Goal: Task Accomplishment & Management: Manage account settings

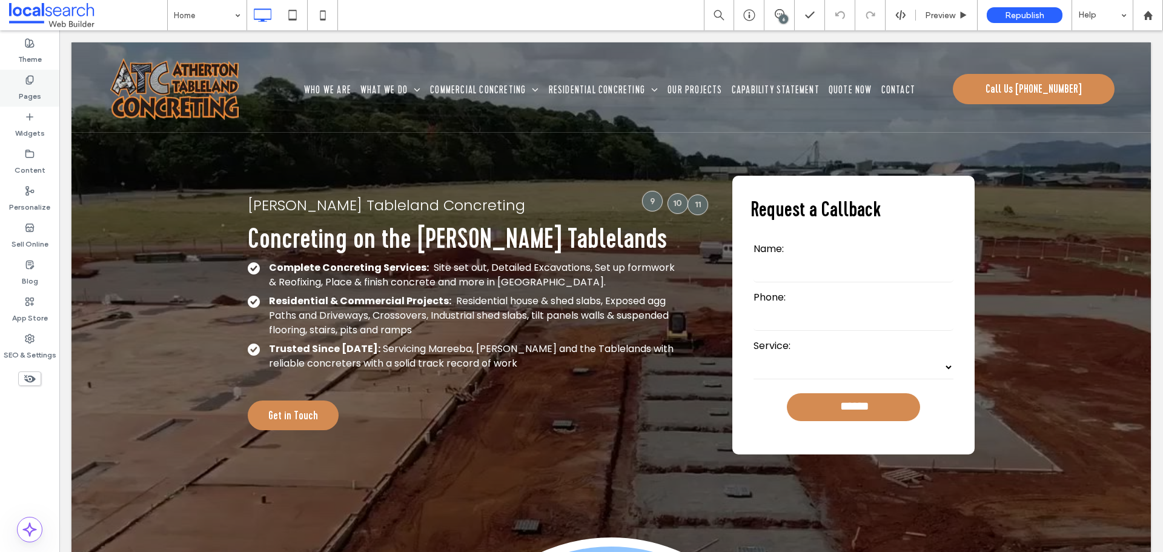
click at [58, 84] on div "Pages" at bounding box center [29, 88] width 59 height 37
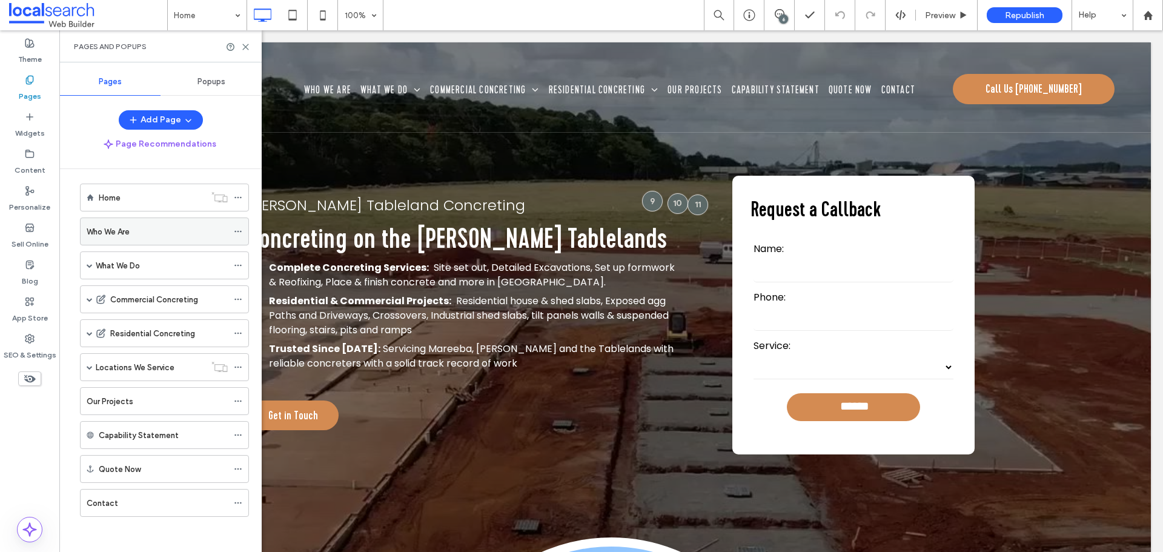
scroll to position [7, 0]
click at [88, 363] on span at bounding box center [90, 366] width 6 height 6
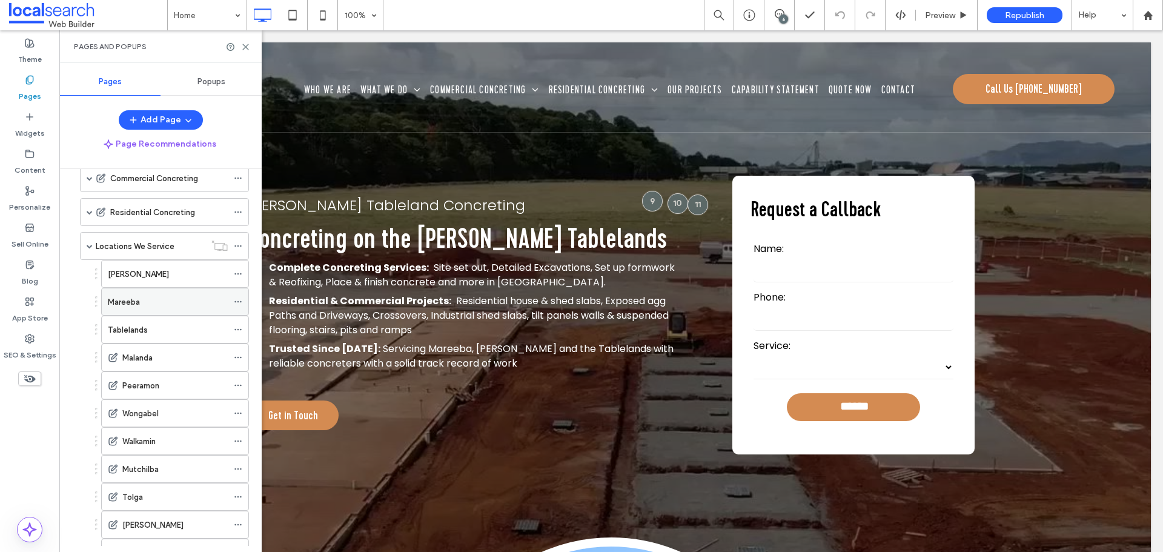
scroll to position [128, 0]
click at [148, 270] on div "[PERSON_NAME]" at bounding box center [168, 273] width 120 height 13
click at [245, 45] on icon at bounding box center [245, 46] width 9 height 9
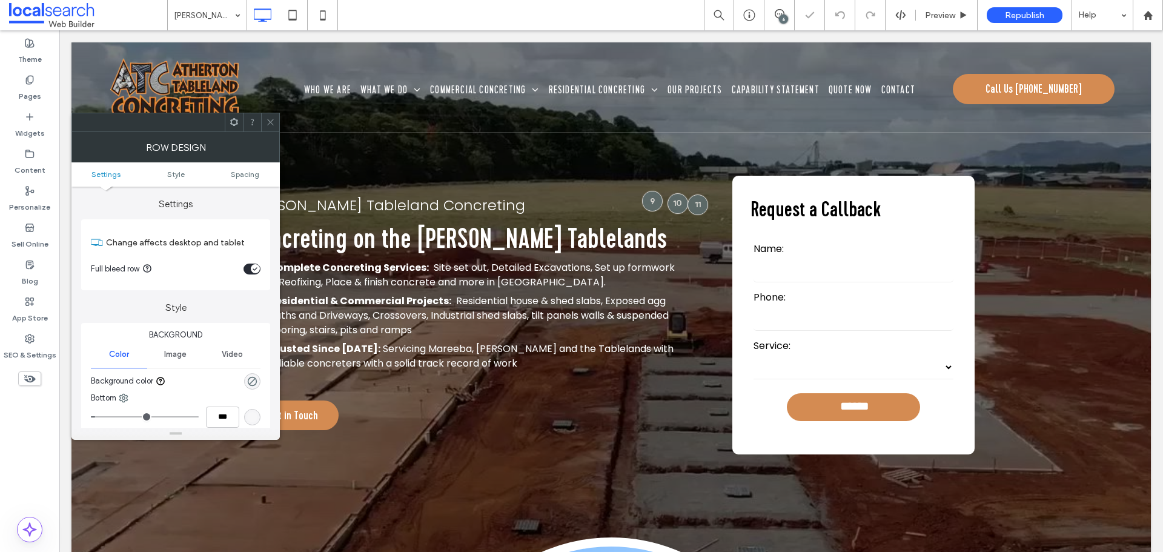
click at [272, 126] on icon at bounding box center [270, 122] width 9 height 9
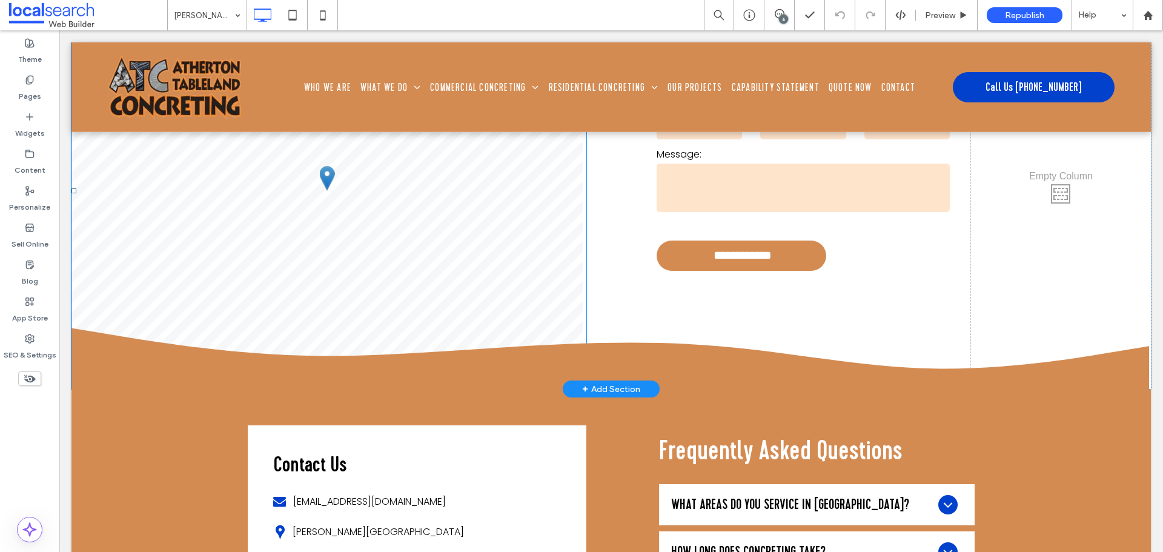
scroll to position [5641, 0]
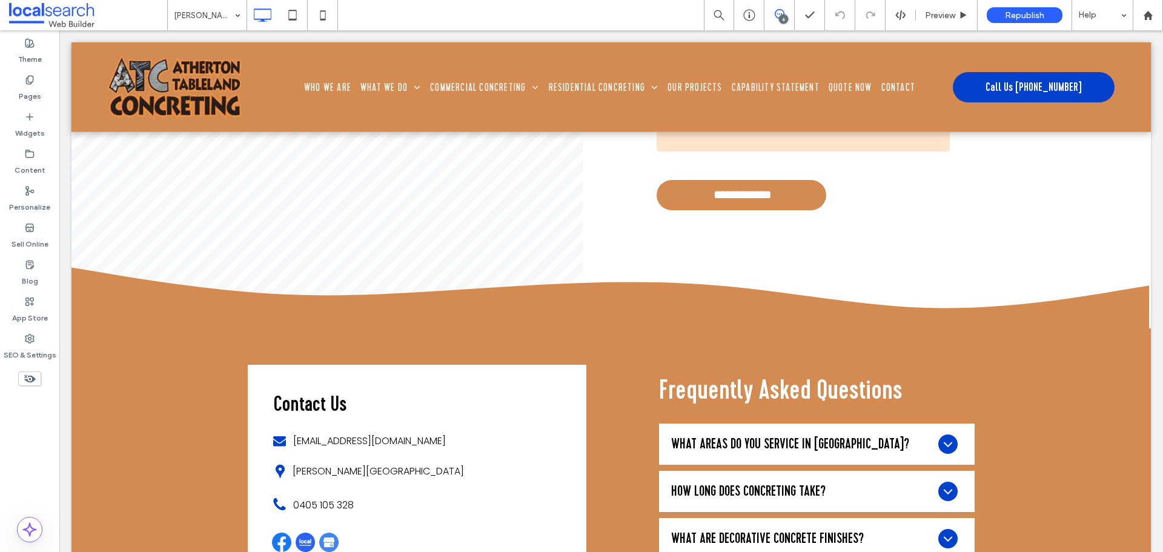
click at [776, 10] on use at bounding box center [780, 14] width 10 height 10
click at [1162, 145] on span at bounding box center [1151, 140] width 24 height 24
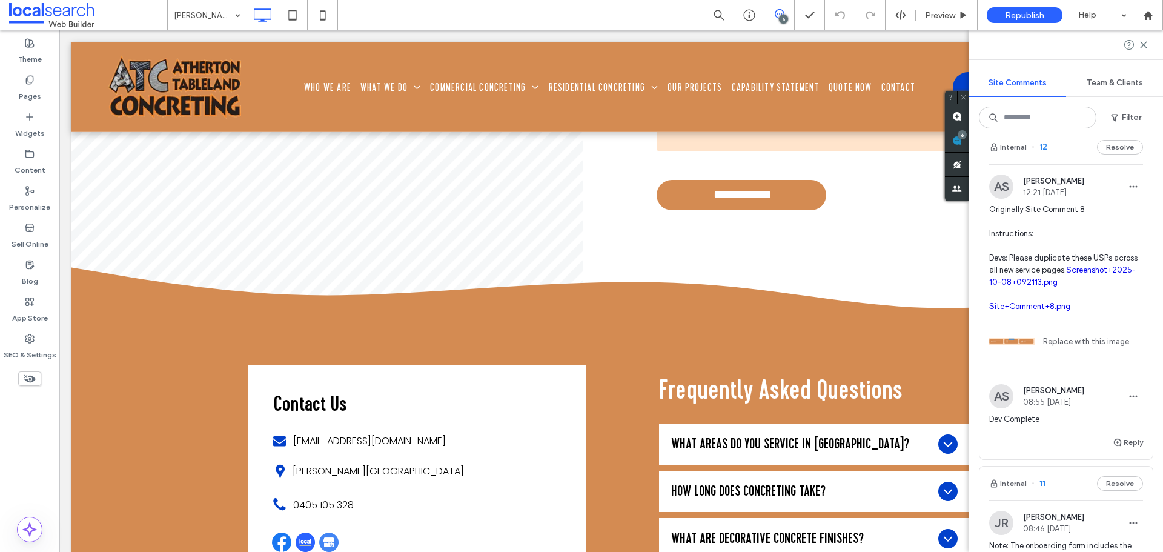
scroll to position [0, 0]
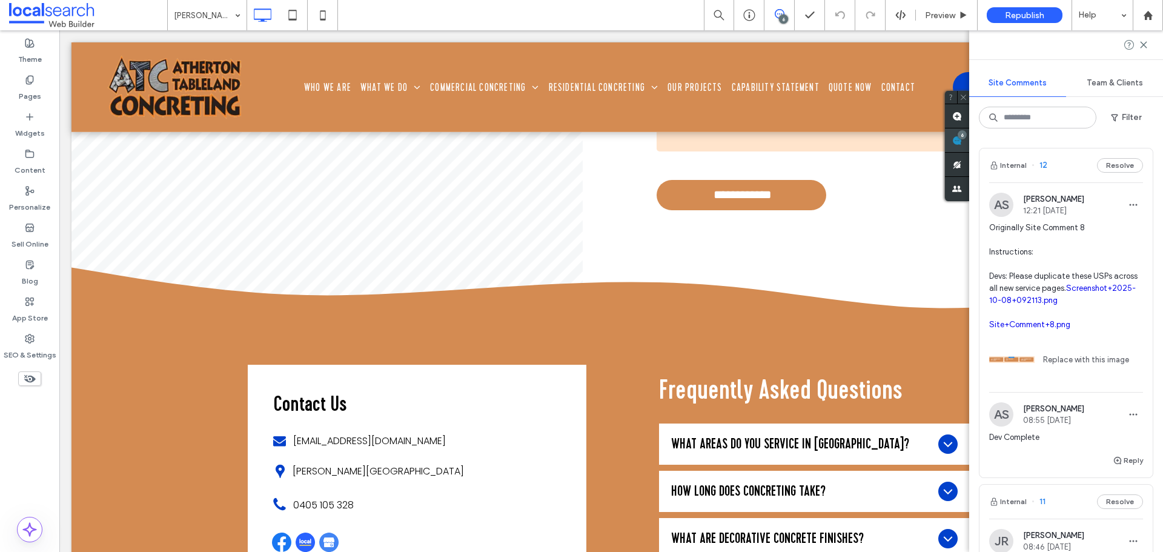
click at [965, 140] on span at bounding box center [957, 140] width 24 height 24
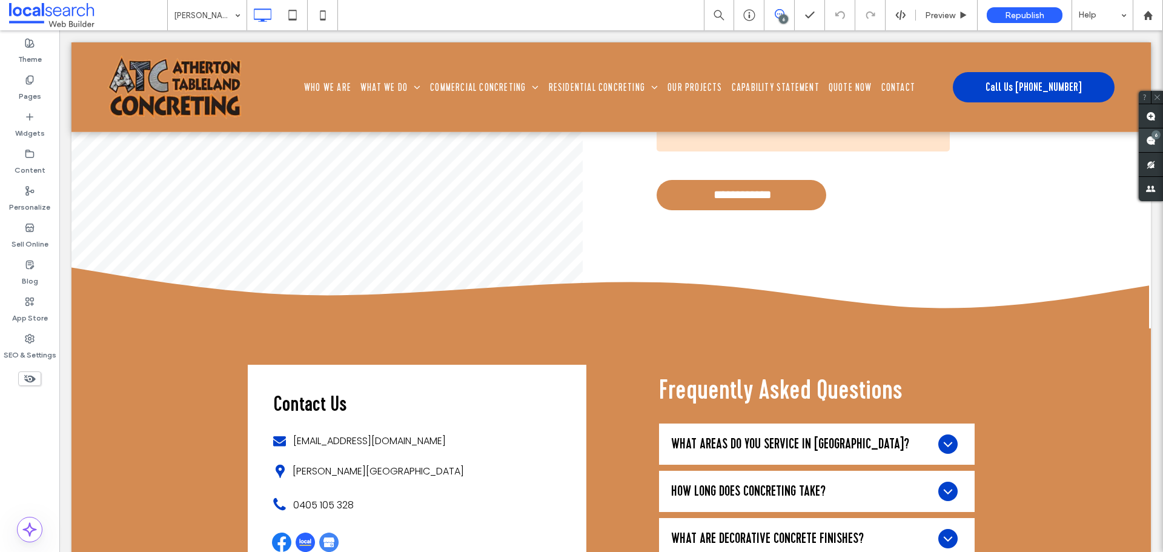
click at [1154, 139] on use at bounding box center [1151, 141] width 10 height 10
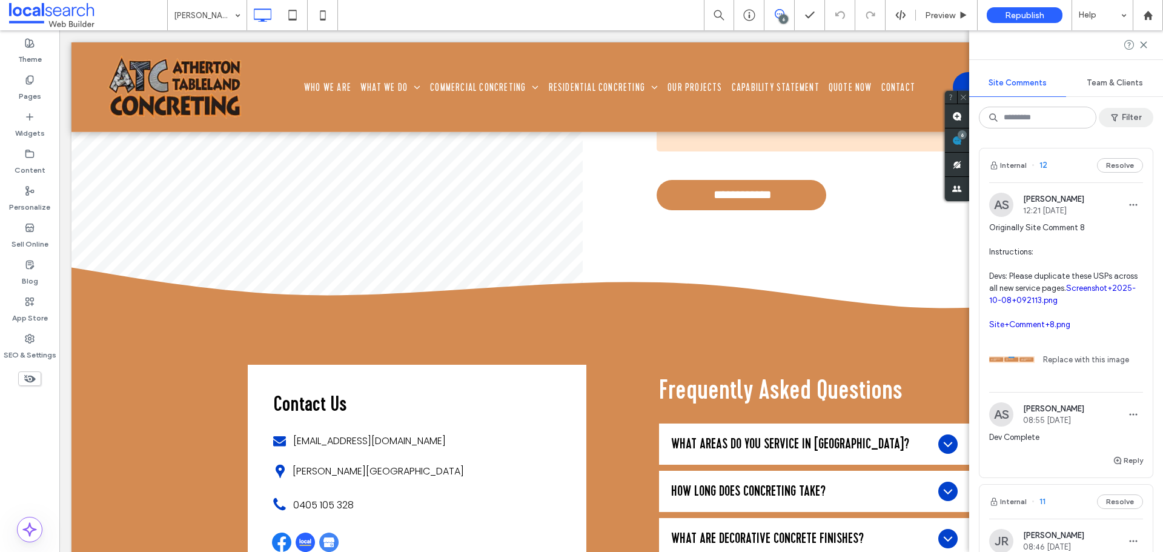
click at [1137, 116] on button "Filter" at bounding box center [1126, 117] width 55 height 19
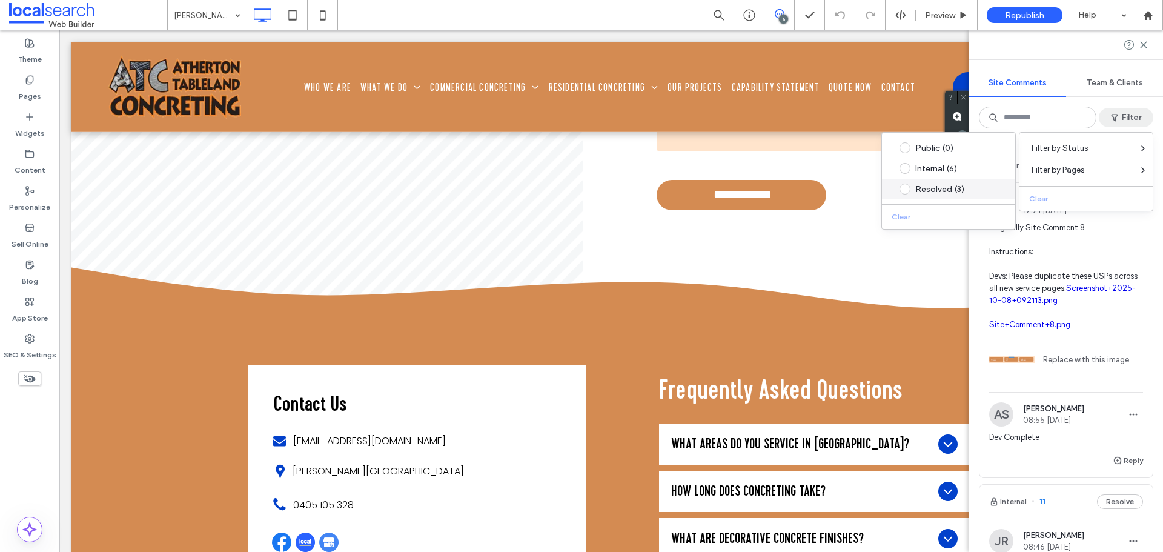
click at [956, 185] on div "Resolved (3)" at bounding box center [958, 189] width 85 height 10
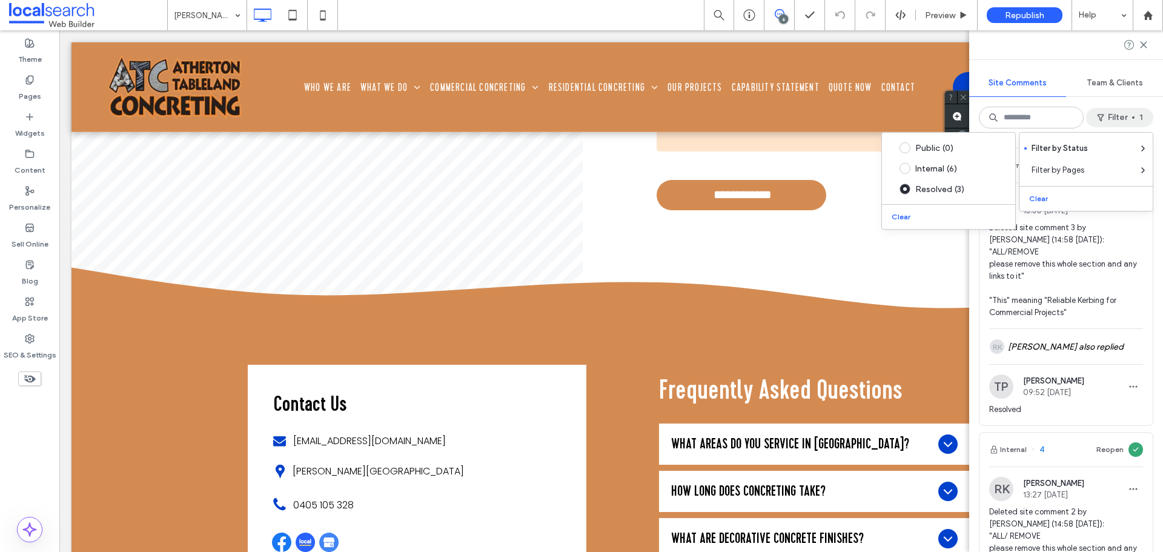
click at [1152, 311] on div "Internal 5 Reopen RK [PERSON_NAME] 13:30 [DATE] Deleted site comment 3 by [PERS…" at bounding box center [1067, 345] width 194 height 414
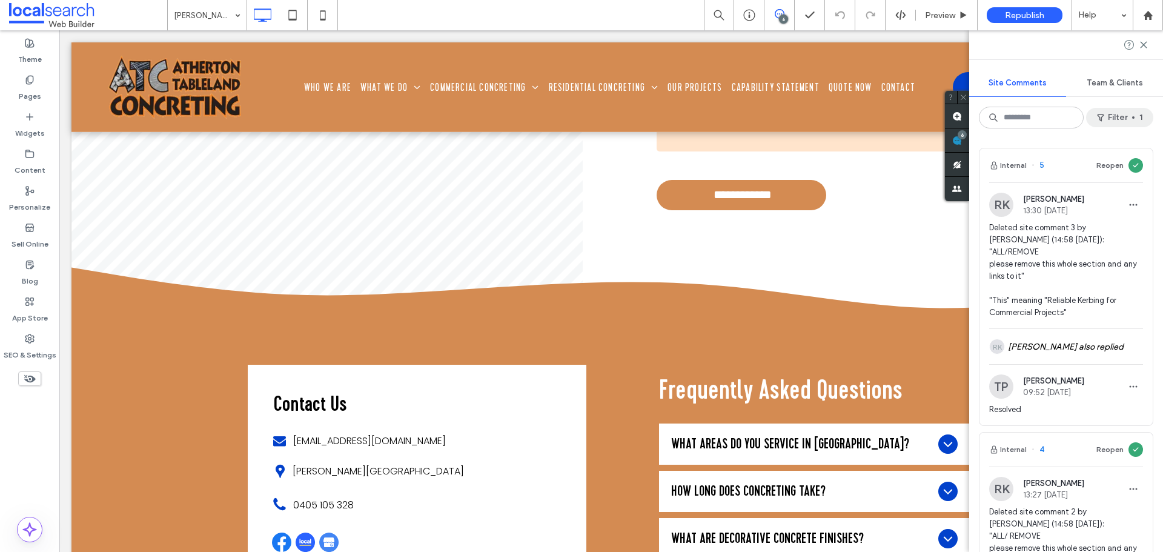
click at [1123, 117] on button "Filter 1" at bounding box center [1119, 117] width 67 height 19
click at [1144, 48] on icon at bounding box center [1144, 45] width 10 height 10
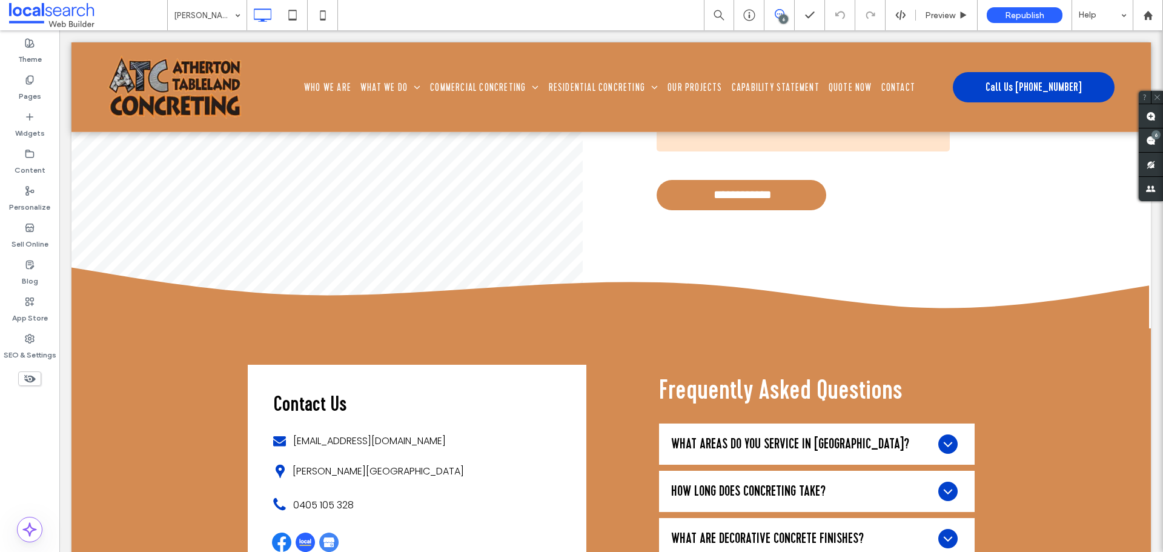
click at [781, 13] on icon at bounding box center [780, 14] width 10 height 10
click at [21, 79] on div "Pages" at bounding box center [29, 88] width 59 height 37
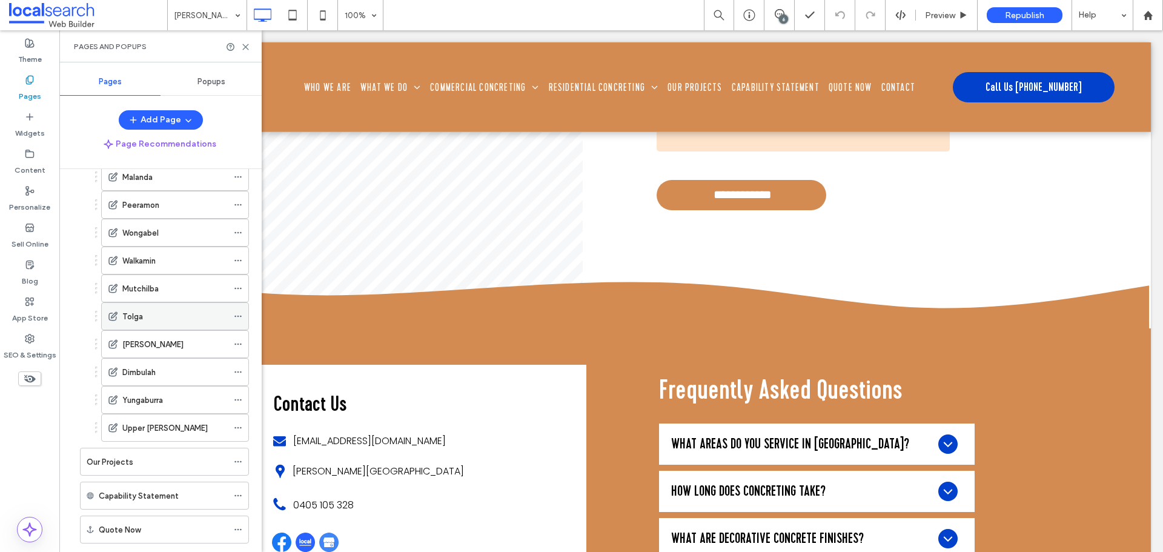
scroll to position [370, 0]
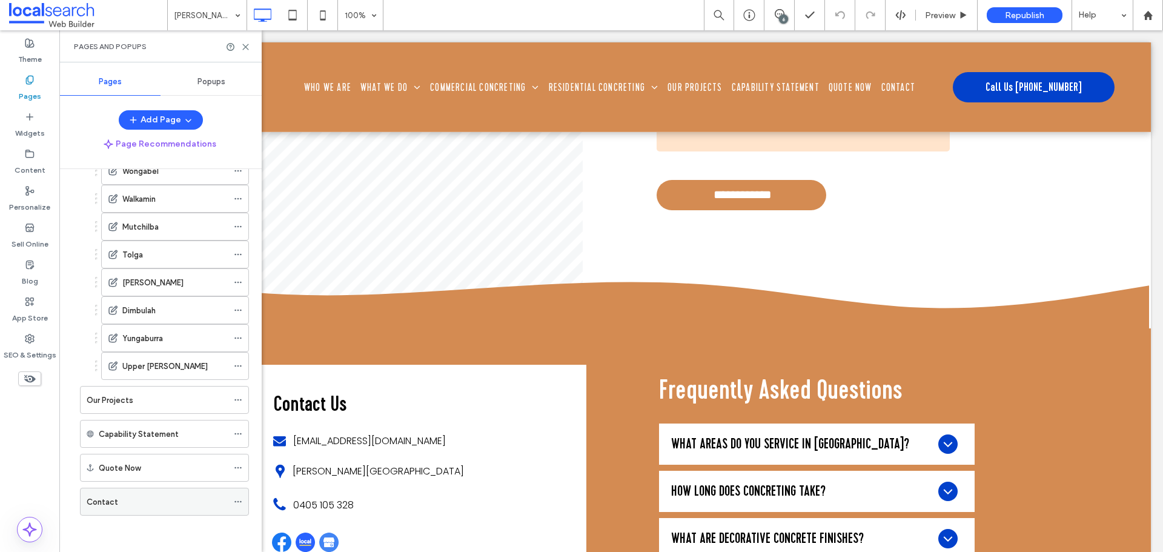
click at [128, 497] on div "Contact" at bounding box center [157, 502] width 141 height 13
click at [244, 48] on use at bounding box center [245, 46] width 5 height 5
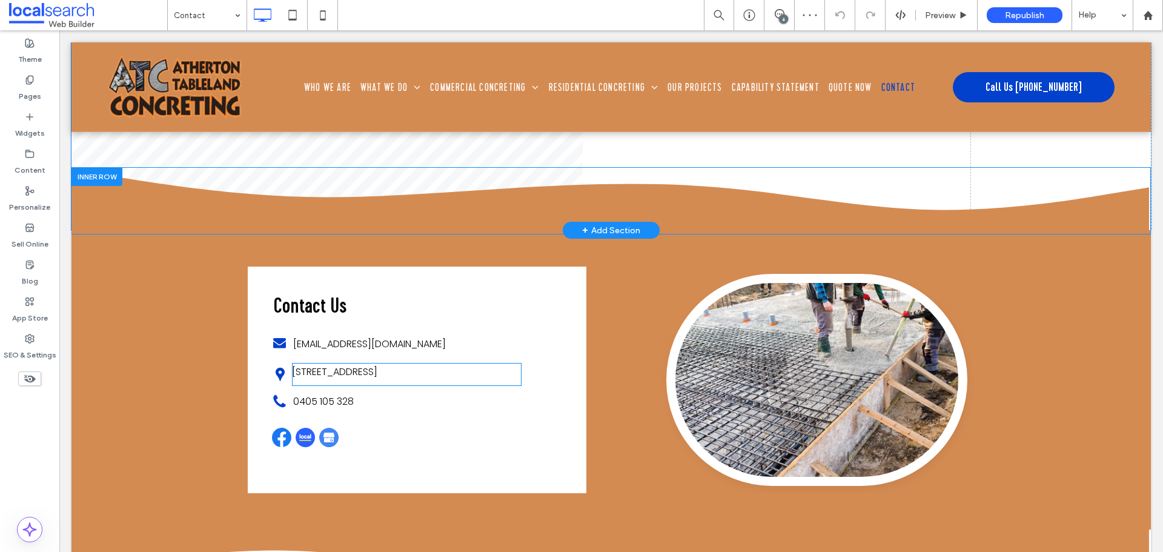
scroll to position [667, 0]
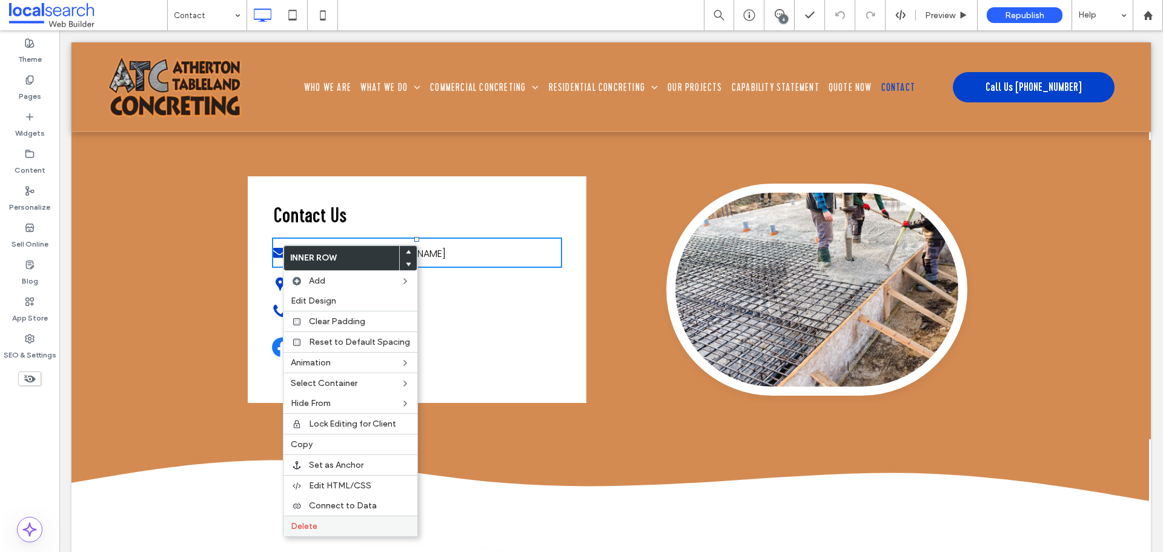
click at [321, 522] on label "Delete" at bounding box center [350, 526] width 119 height 10
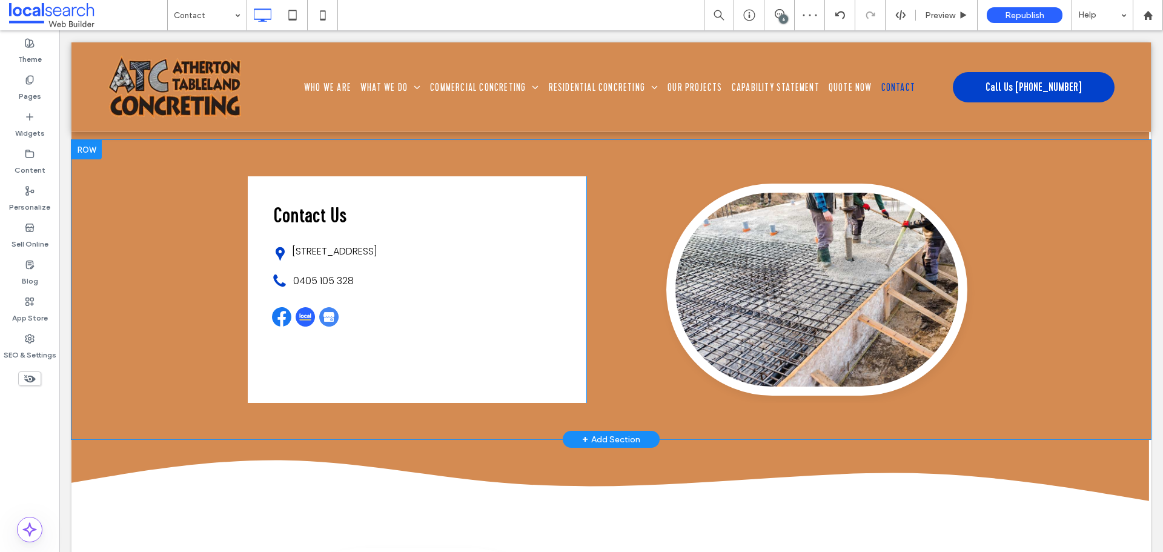
click at [449, 376] on div "Contact Us Click To Paste Pin Icon [STREET_ADDRESS] Click To Paste 0405 105 328…" at bounding box center [417, 289] width 339 height 227
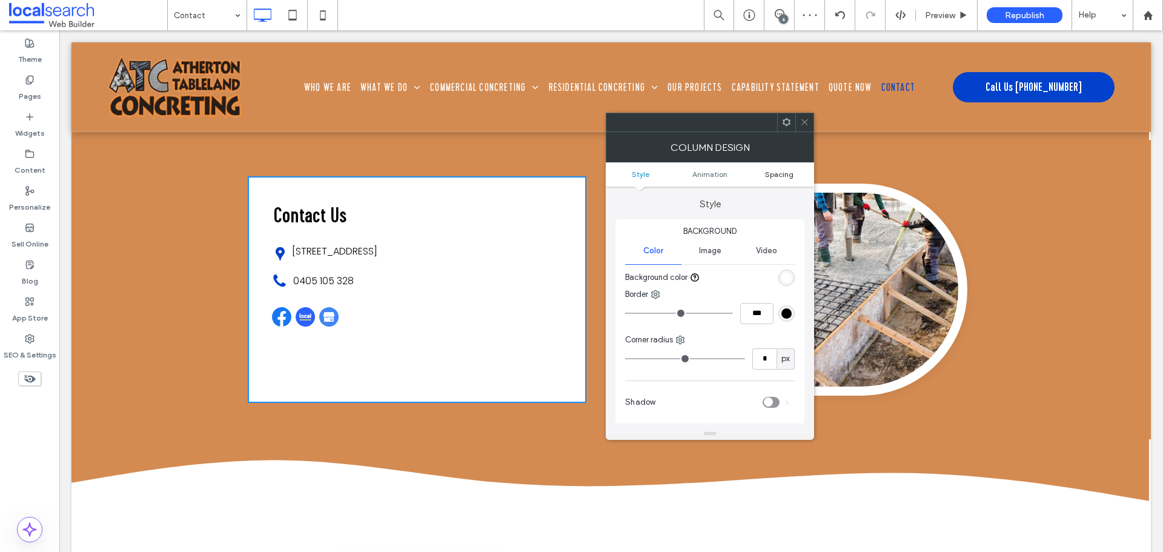
click at [787, 175] on span "Spacing" at bounding box center [779, 174] width 28 height 9
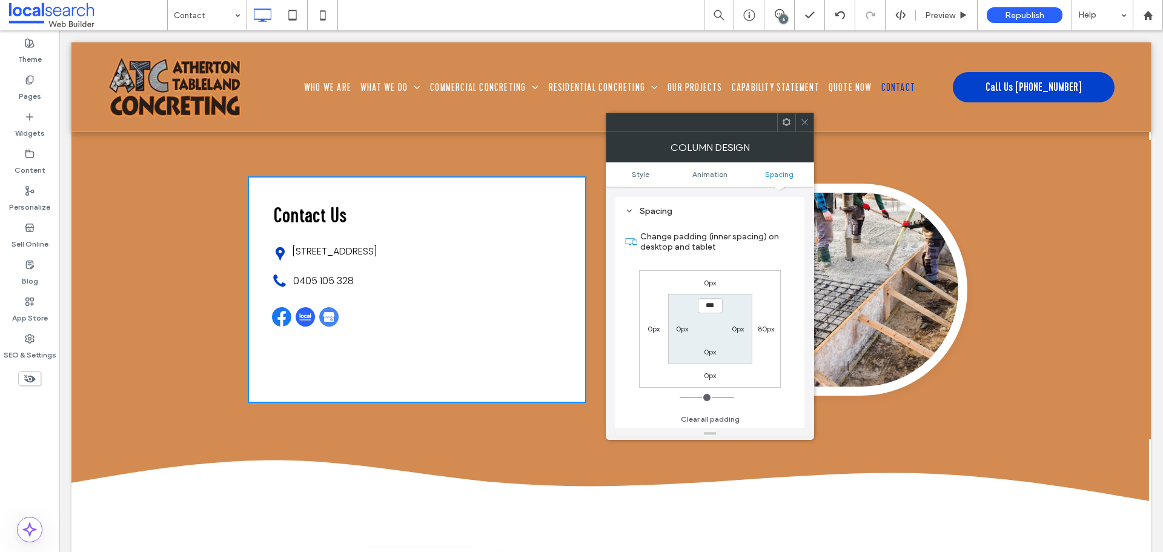
scroll to position [275, 0]
click at [802, 119] on use at bounding box center [805, 122] width 6 height 6
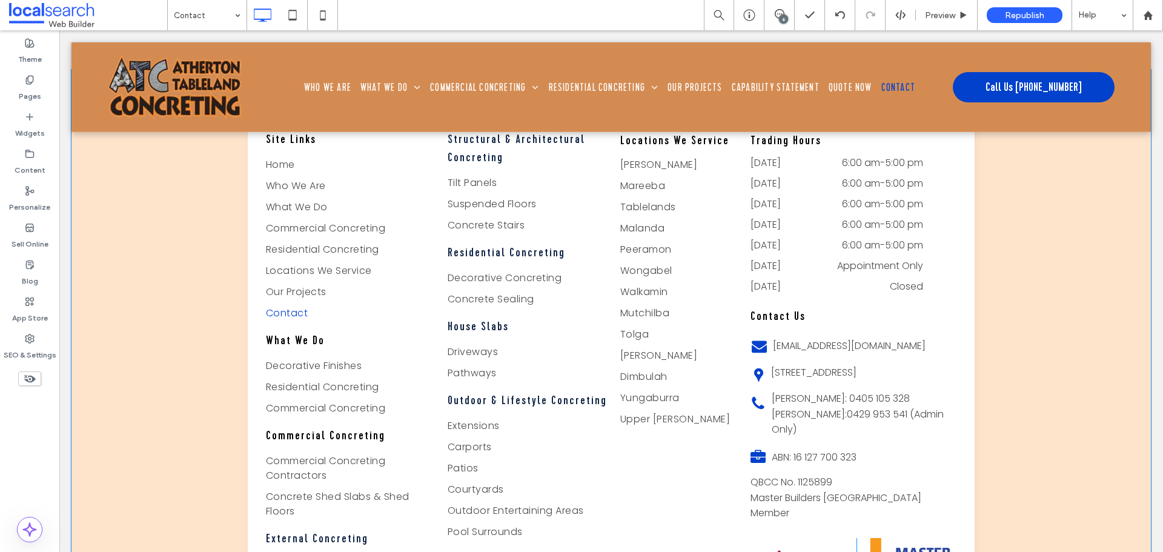
scroll to position [1818, 0]
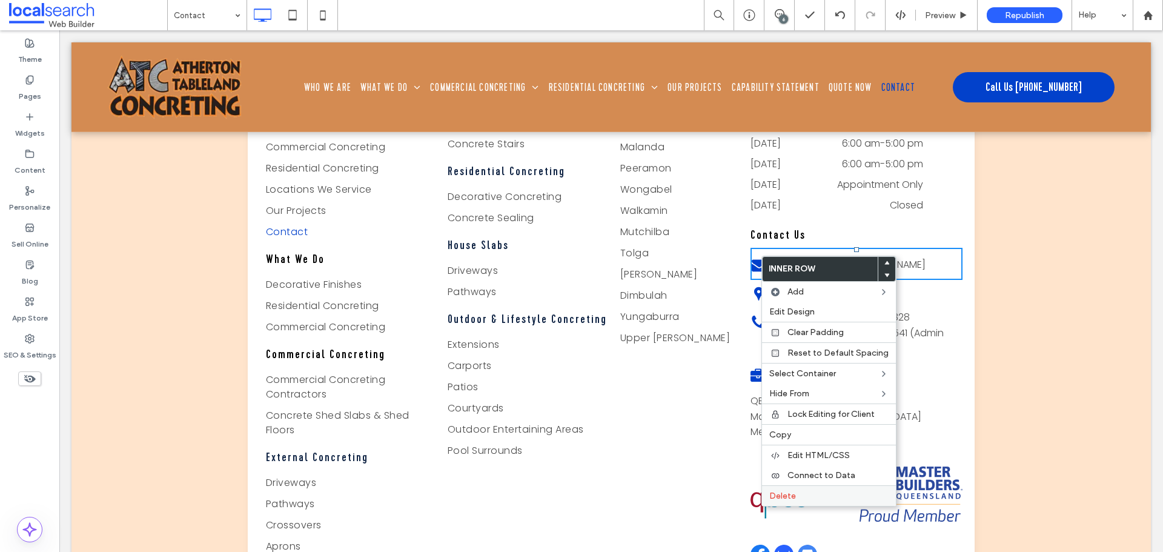
click at [784, 490] on div "Delete" at bounding box center [829, 495] width 134 height 21
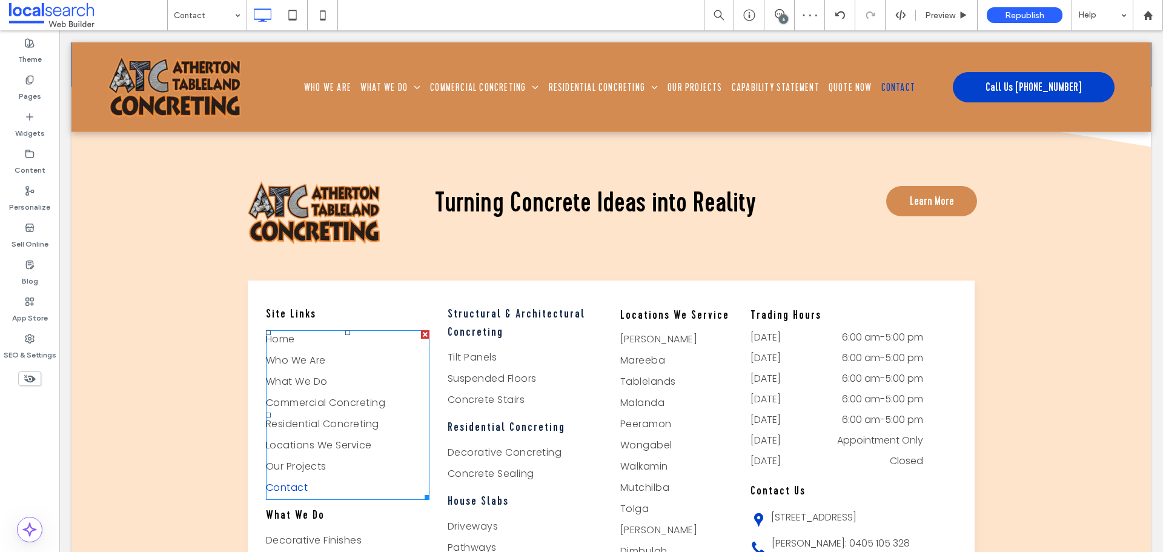
scroll to position [1333, 0]
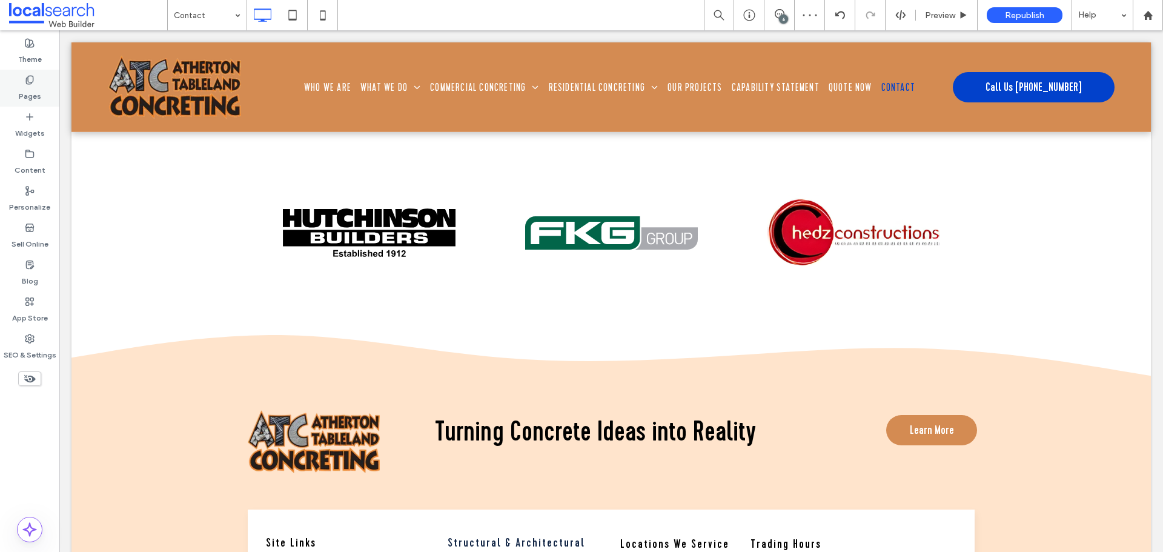
click at [23, 86] on label "Pages" at bounding box center [30, 93] width 22 height 17
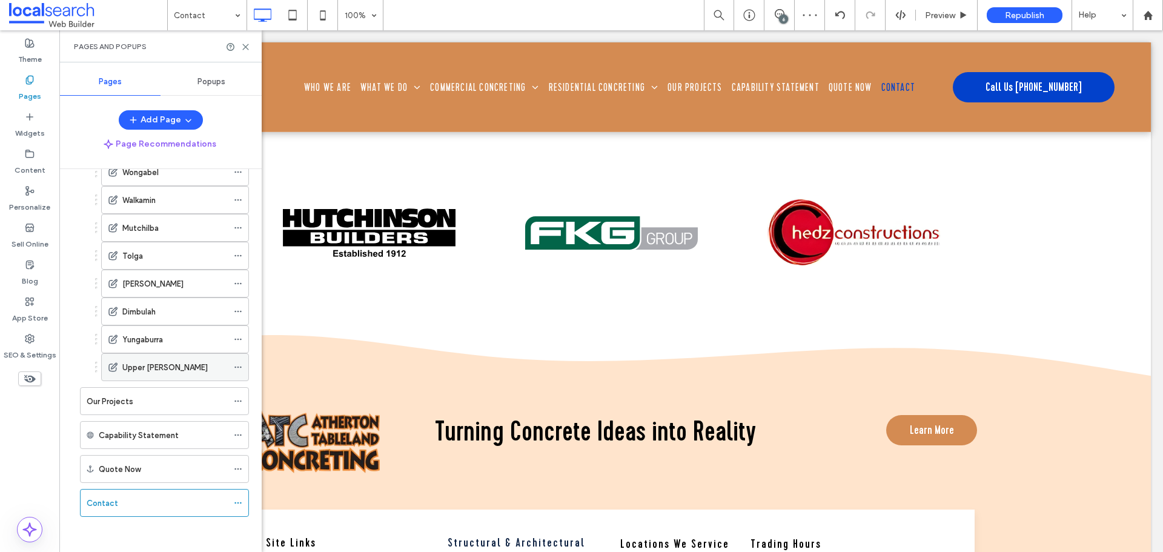
scroll to position [370, 0]
click at [145, 378] on div "Upper [PERSON_NAME]" at bounding box center [174, 366] width 105 height 27
click at [242, 46] on icon at bounding box center [245, 46] width 9 height 9
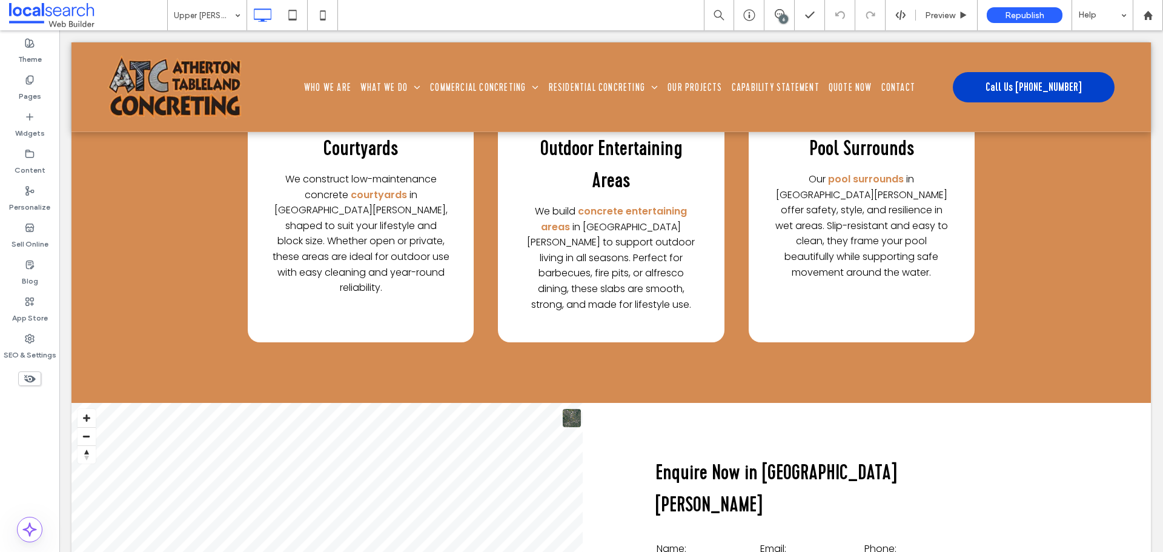
scroll to position [5999, 0]
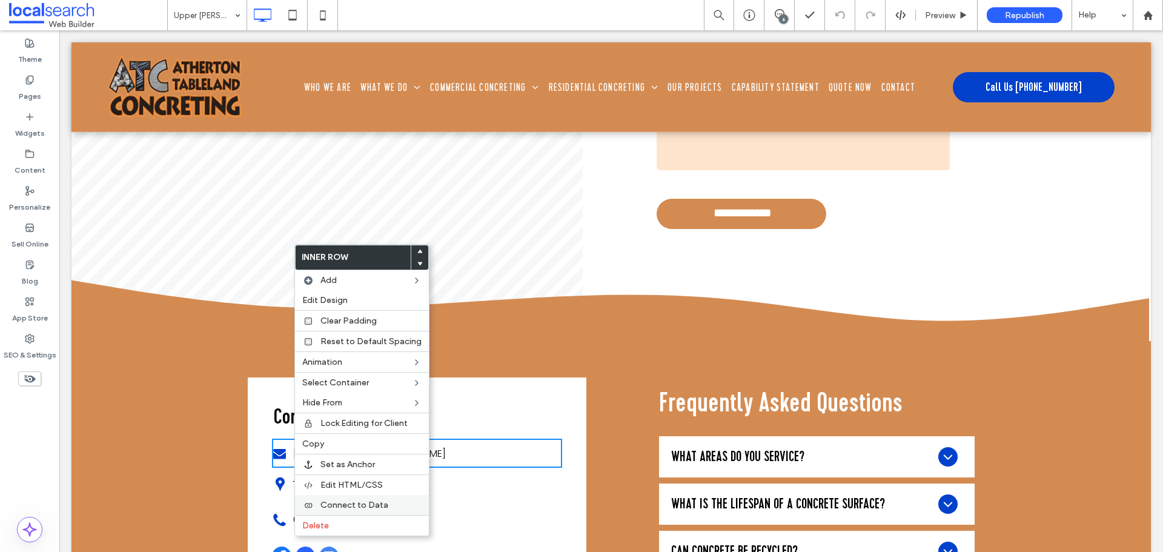
click at [324, 521] on div "Delete" at bounding box center [362, 525] width 134 height 21
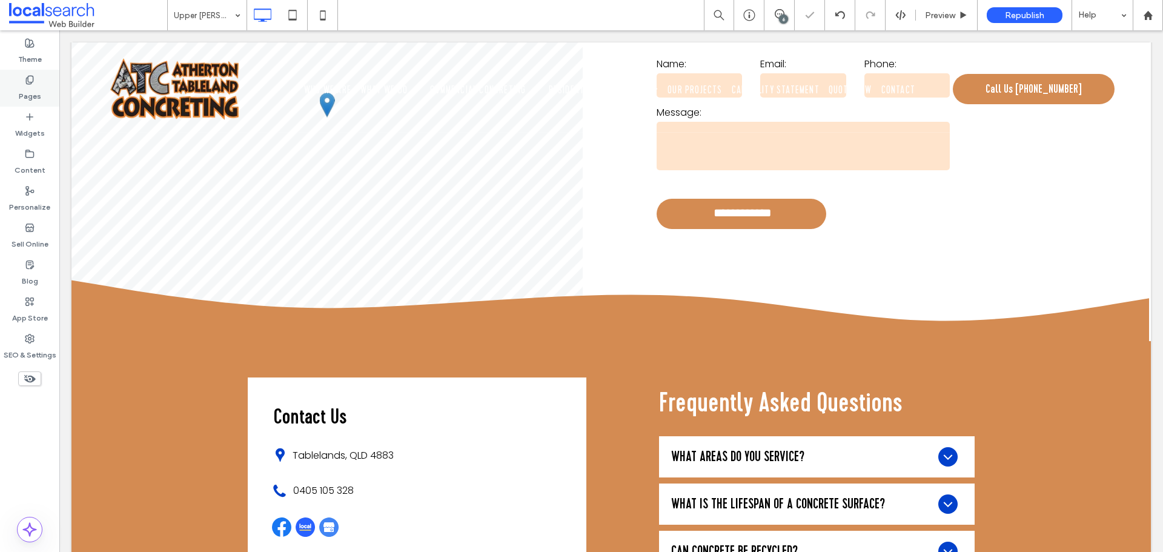
click at [39, 84] on div "Pages" at bounding box center [29, 88] width 59 height 37
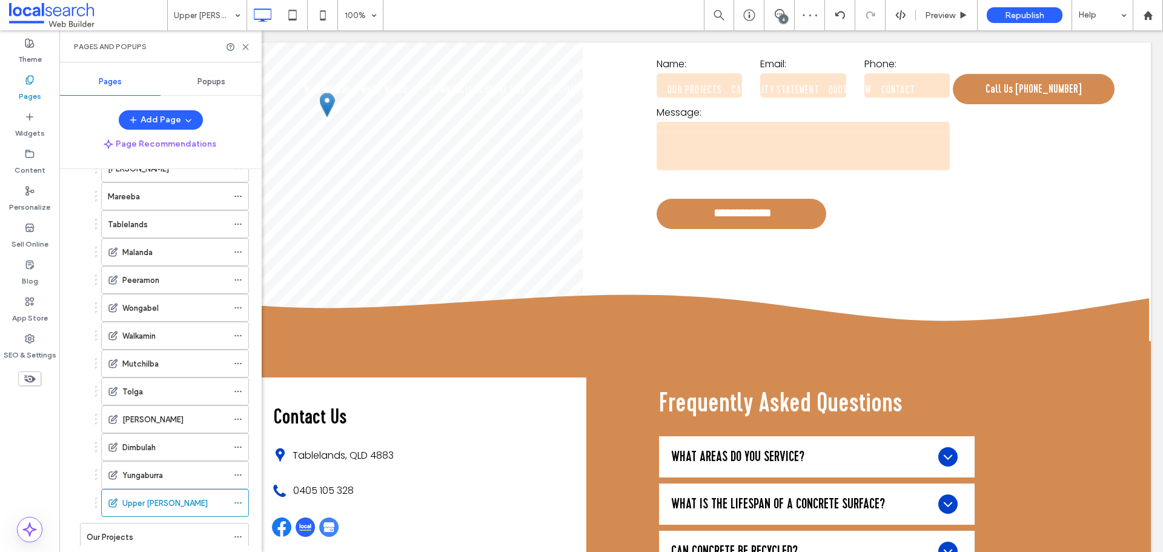
scroll to position [303, 0]
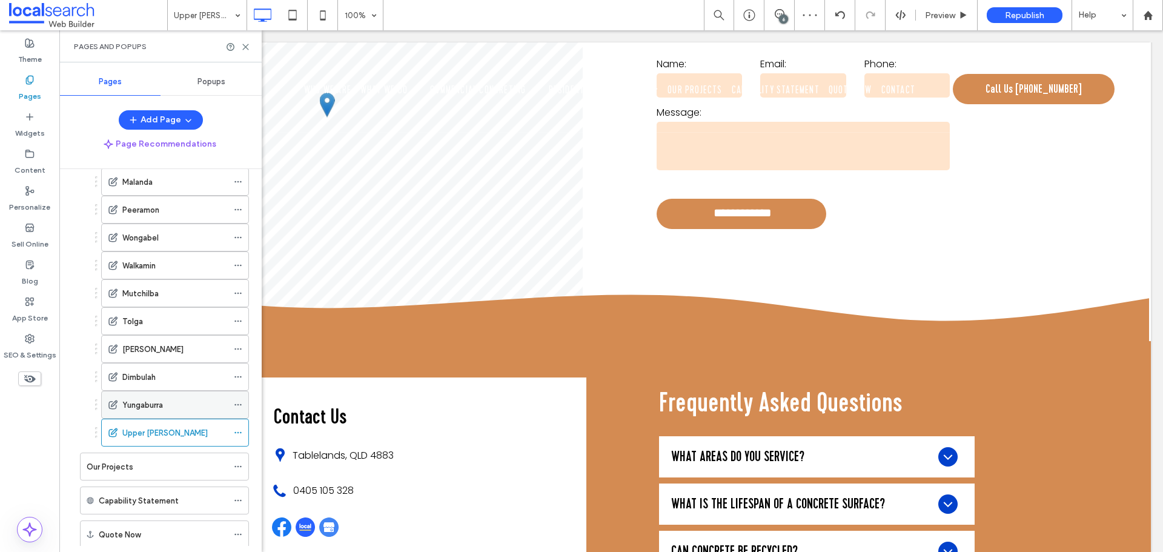
click at [154, 407] on label "Yungaburra" at bounding box center [142, 404] width 41 height 21
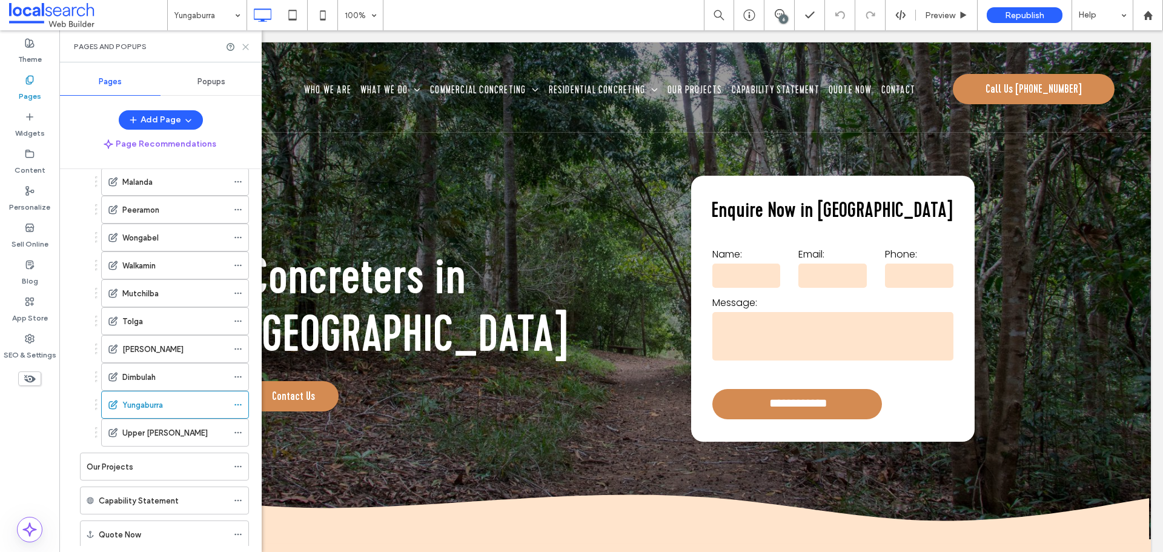
click at [247, 47] on use at bounding box center [245, 46] width 5 height 5
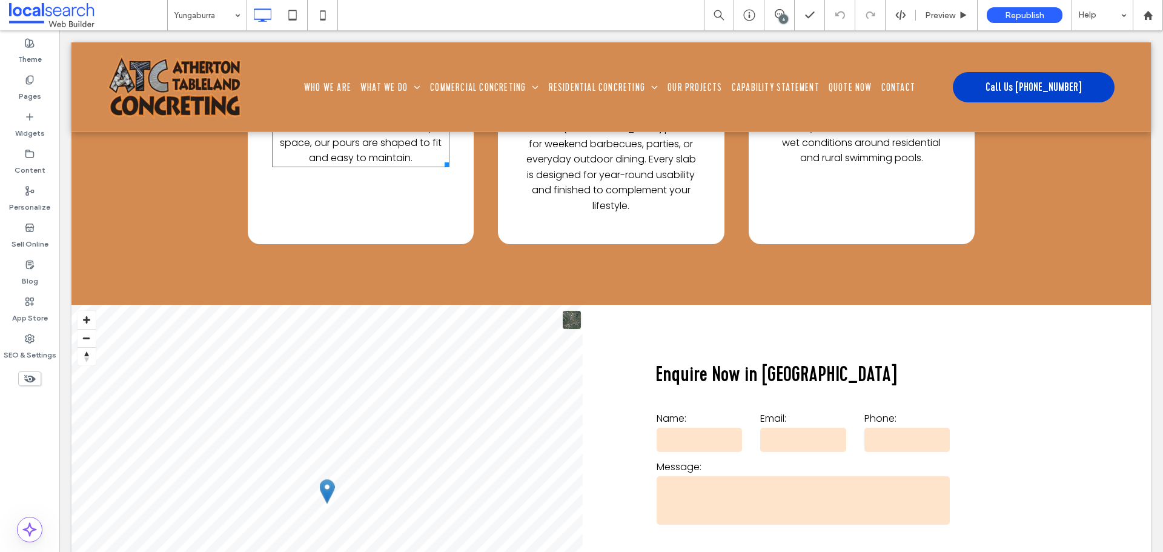
scroll to position [5696, 0]
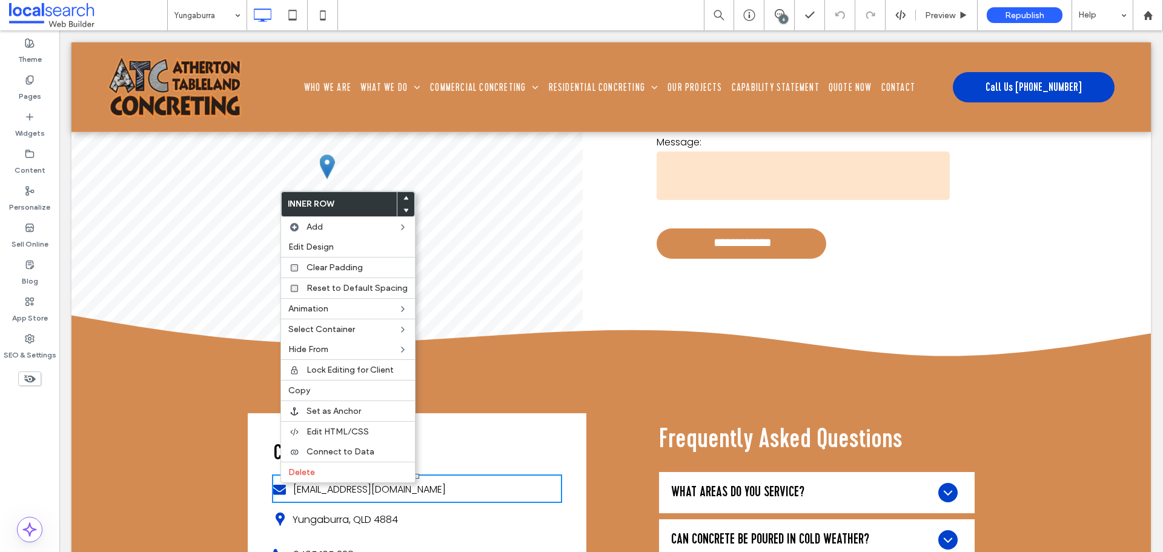
click at [306, 476] on span "Delete" at bounding box center [301, 472] width 27 height 10
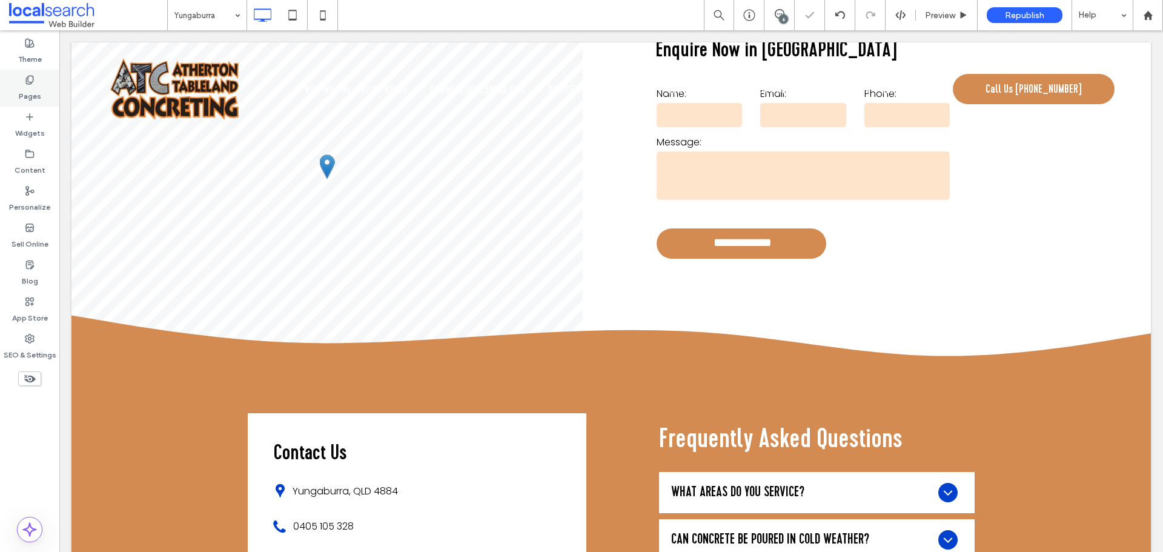
click at [28, 91] on label "Pages" at bounding box center [30, 93] width 22 height 17
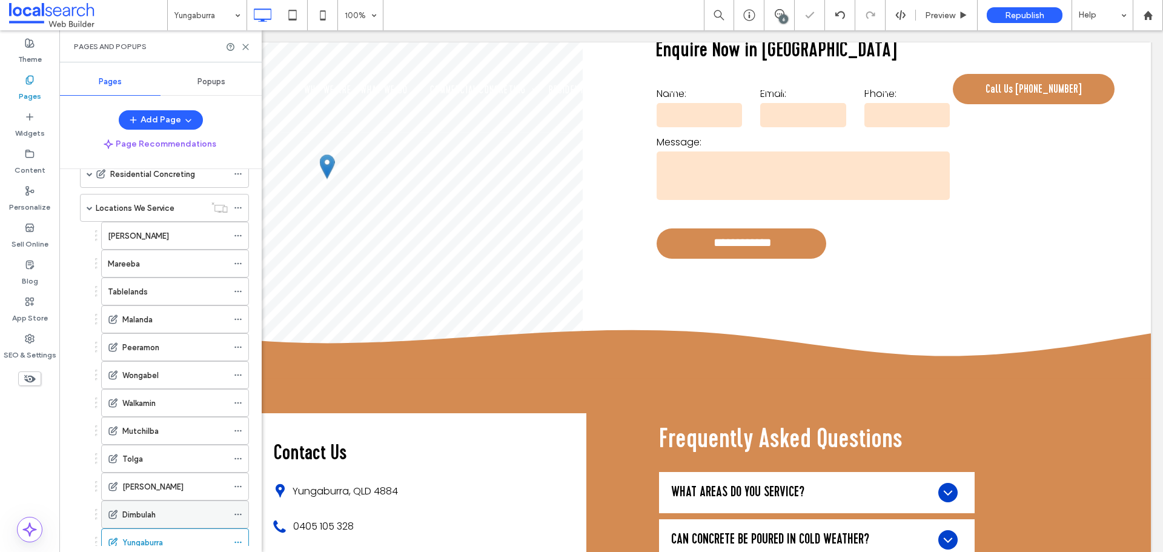
scroll to position [364, 0]
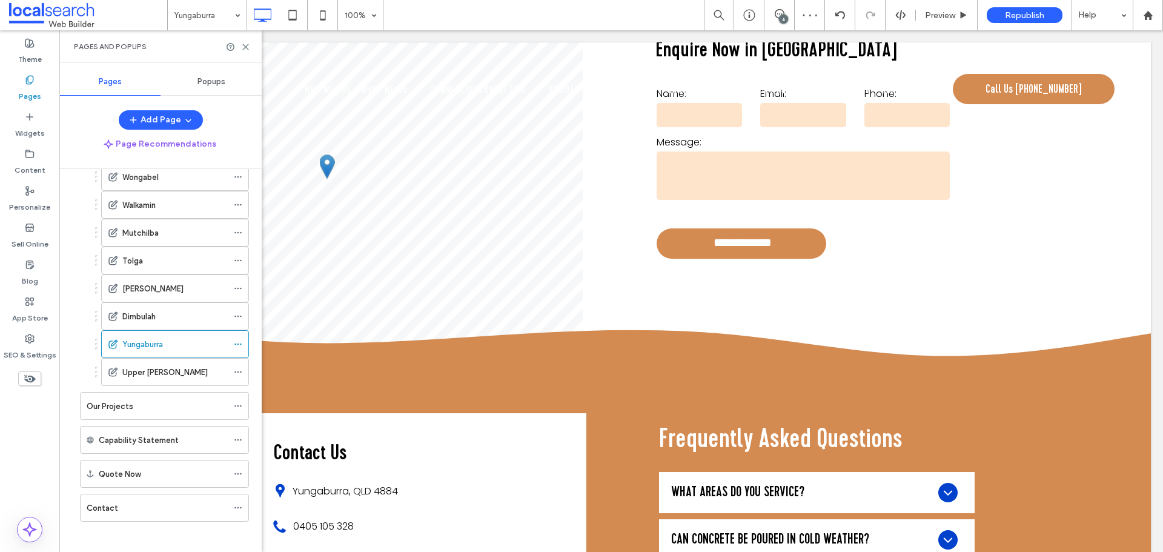
click at [171, 318] on div "Dimbulah" at bounding box center [174, 316] width 105 height 13
click at [244, 45] on use at bounding box center [245, 46] width 5 height 5
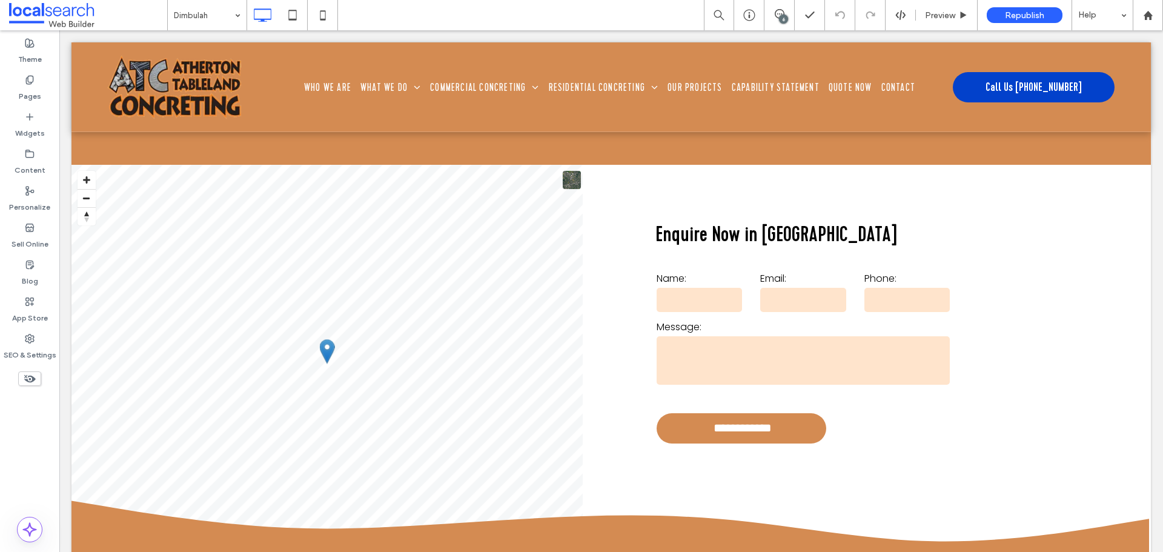
scroll to position [5878, 0]
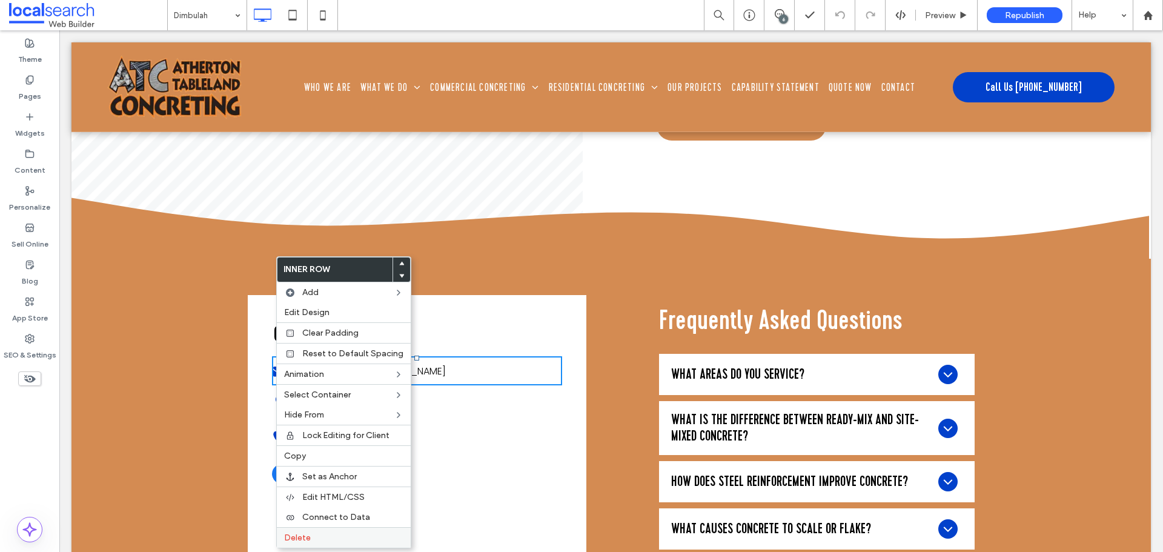
click at [310, 531] on div "Delete" at bounding box center [344, 537] width 134 height 21
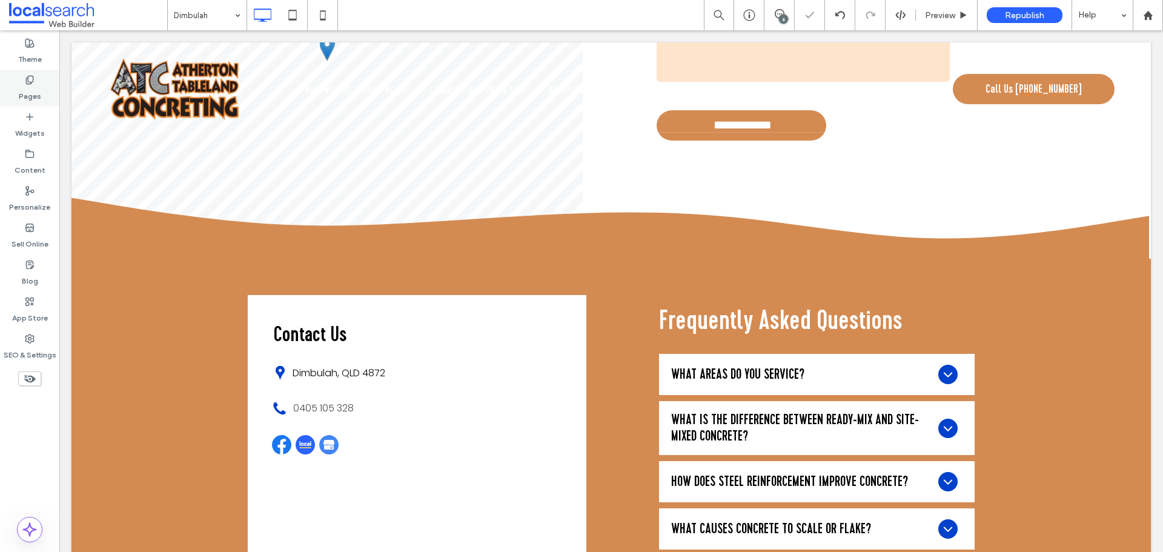
click at [29, 88] on label "Pages" at bounding box center [30, 93] width 22 height 17
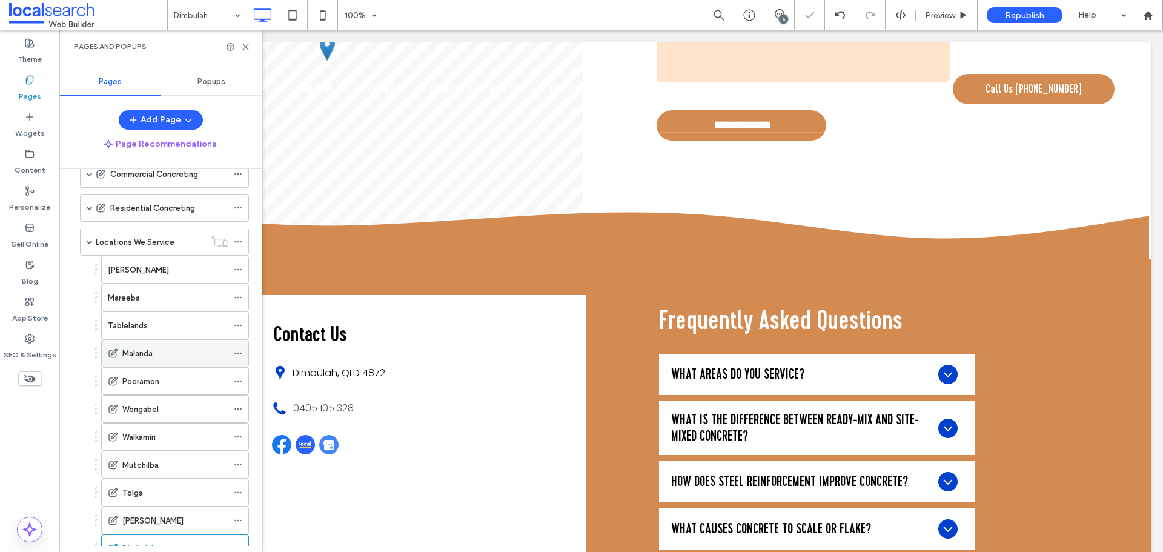
scroll to position [303, 0]
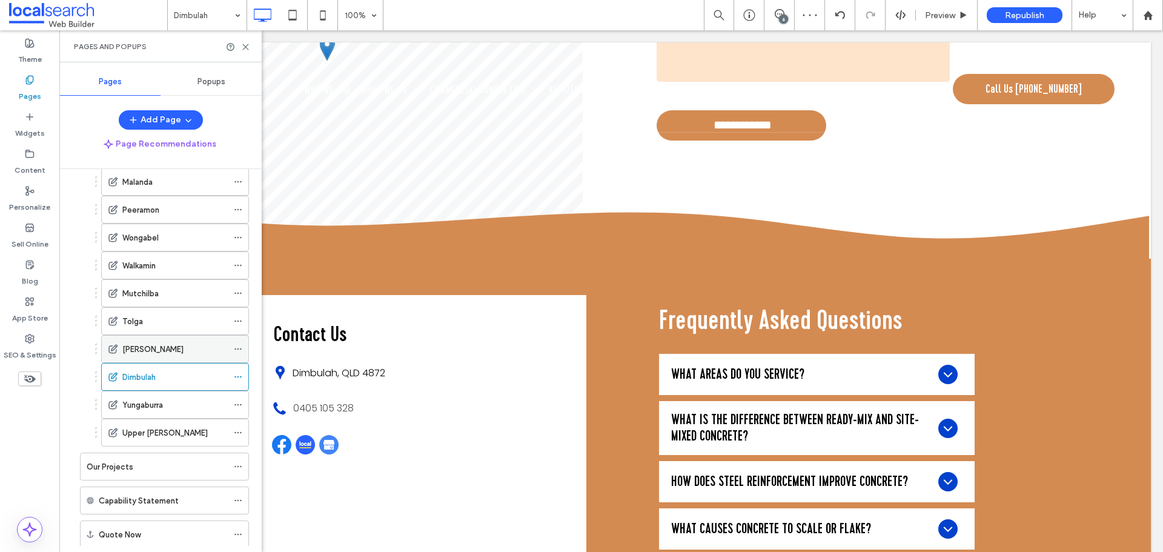
click at [156, 352] on label "[PERSON_NAME]" at bounding box center [152, 349] width 61 height 21
click at [245, 47] on icon at bounding box center [245, 46] width 9 height 9
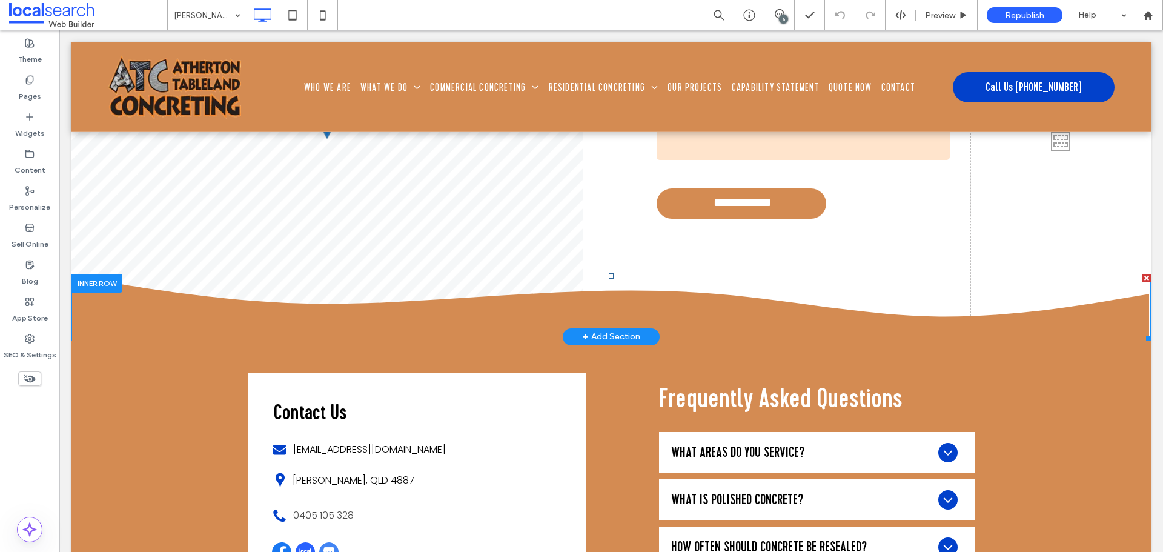
scroll to position [5757, 0]
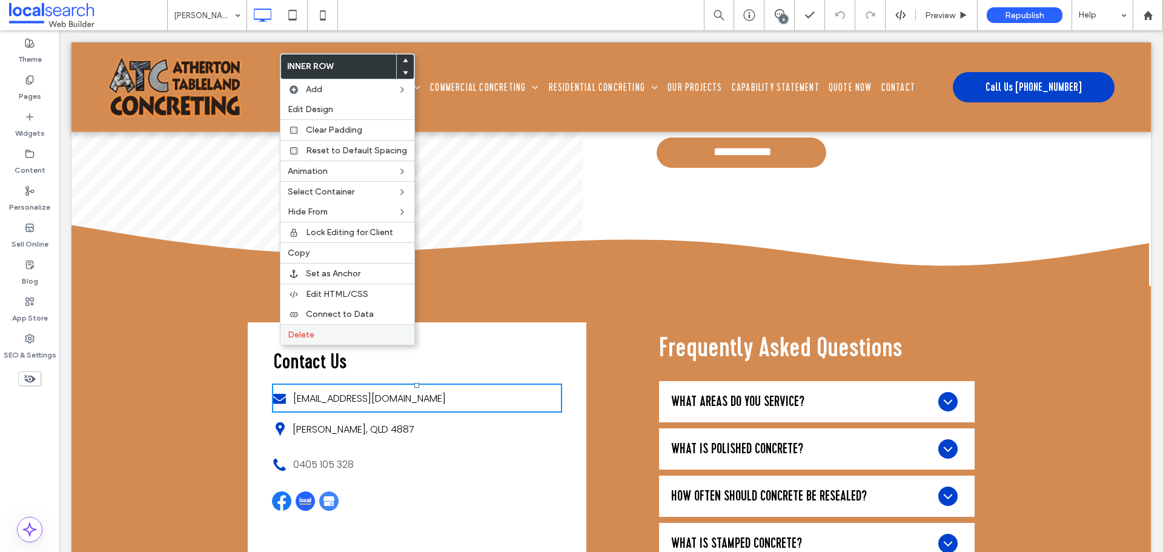
click at [308, 340] on div "Delete" at bounding box center [348, 334] width 134 height 21
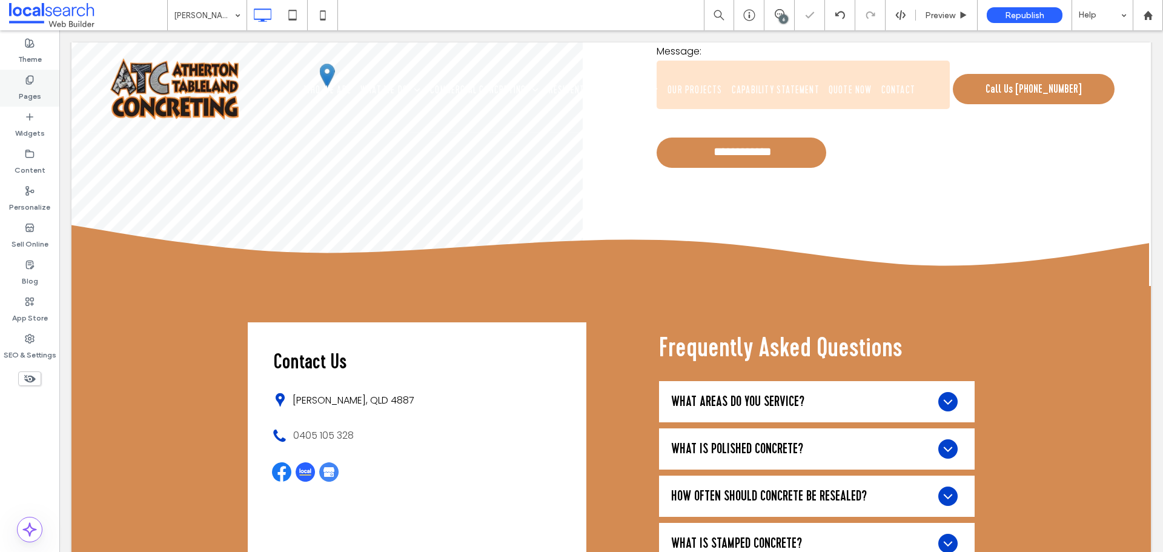
click at [27, 78] on icon at bounding box center [30, 80] width 10 height 10
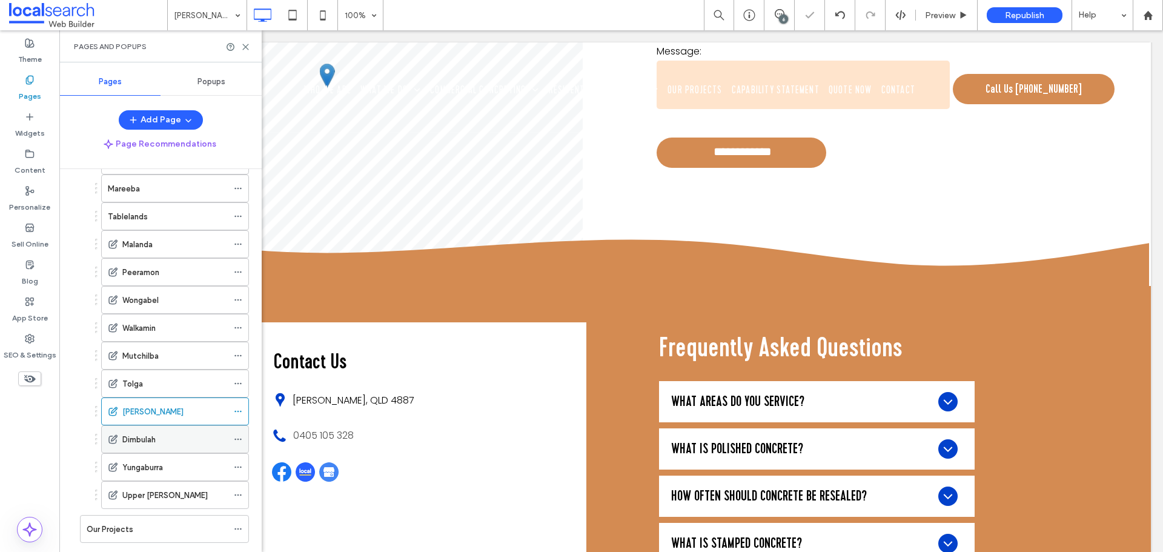
scroll to position [364, 0]
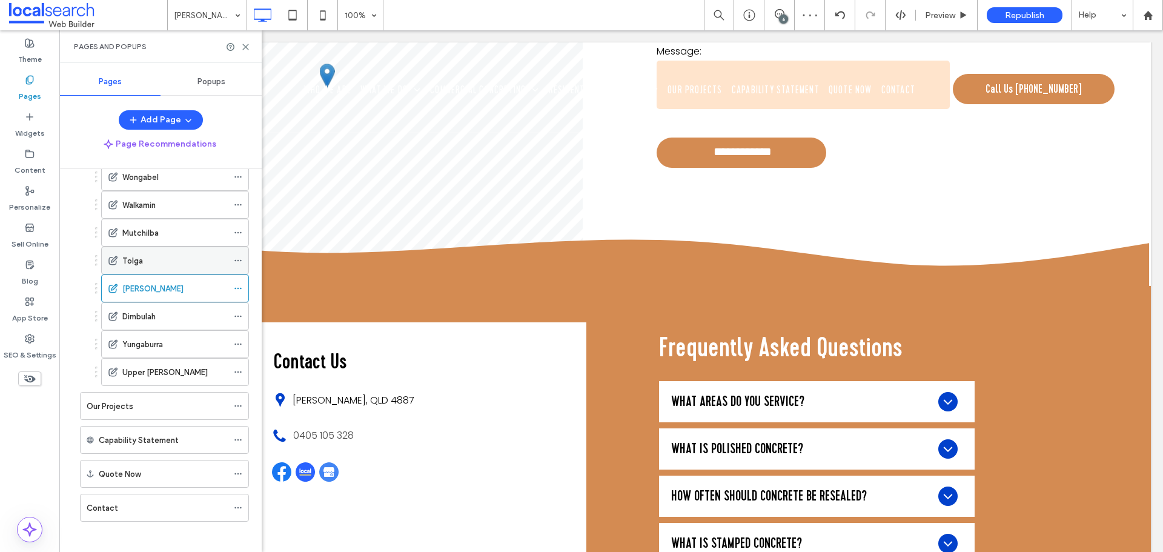
click at [174, 264] on div "Tolga" at bounding box center [174, 260] width 105 height 13
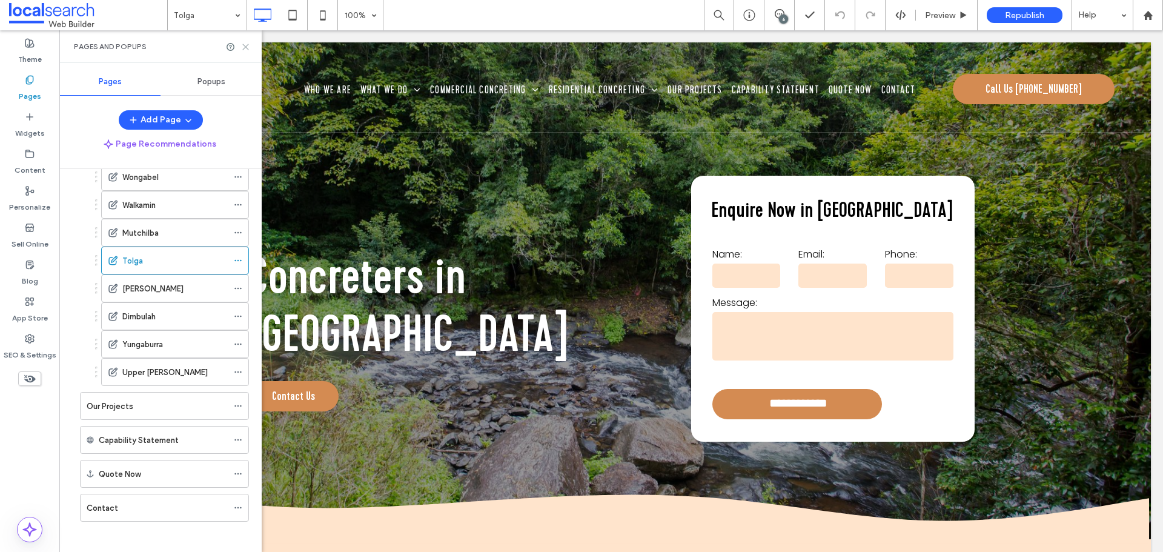
click at [244, 48] on use at bounding box center [245, 46] width 5 height 5
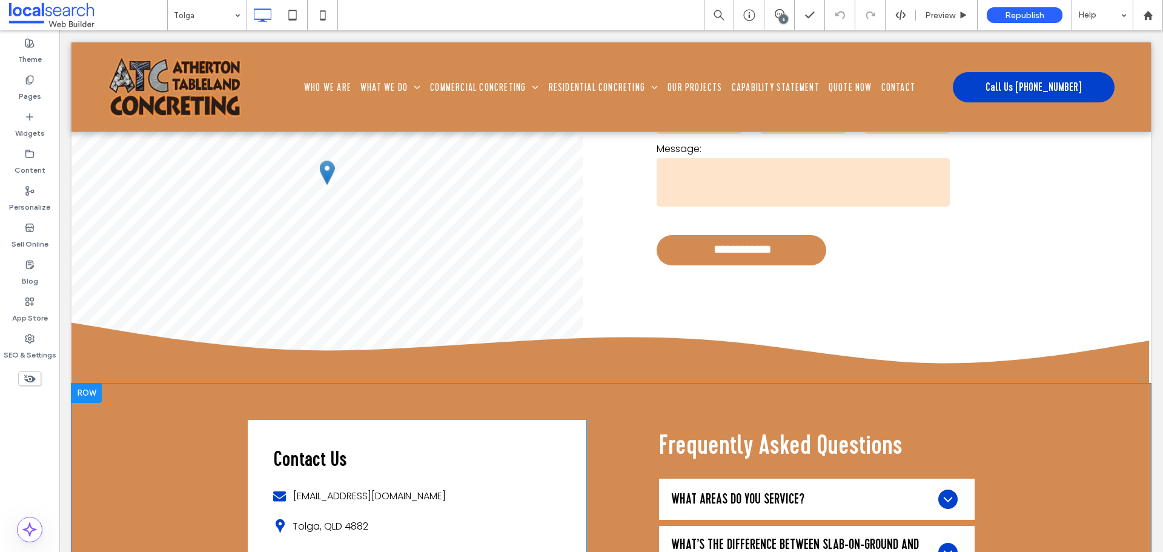
scroll to position [5817, 0]
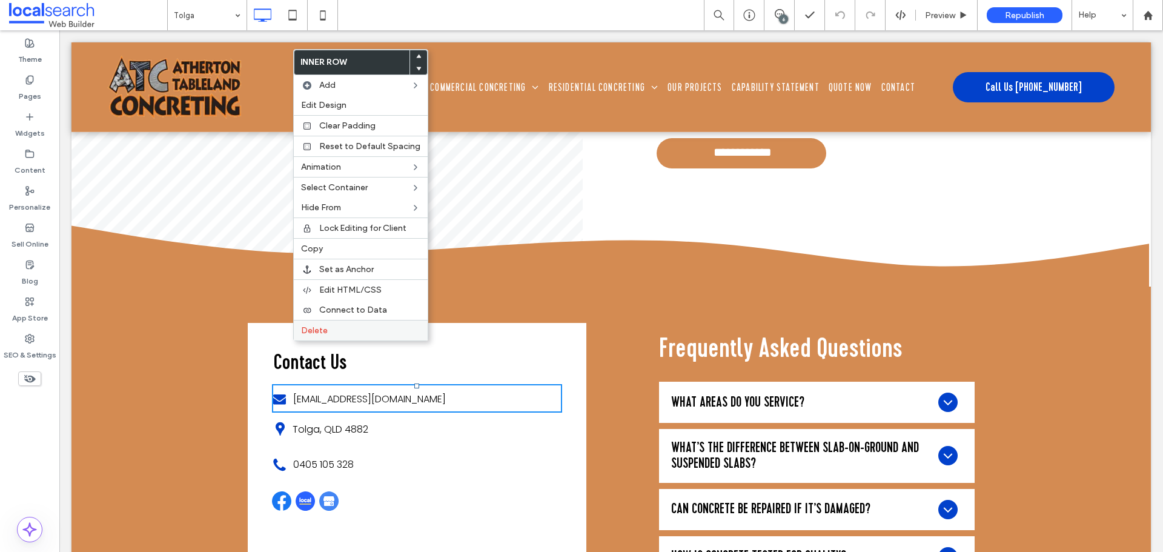
click at [314, 332] on span "Delete" at bounding box center [314, 330] width 27 height 10
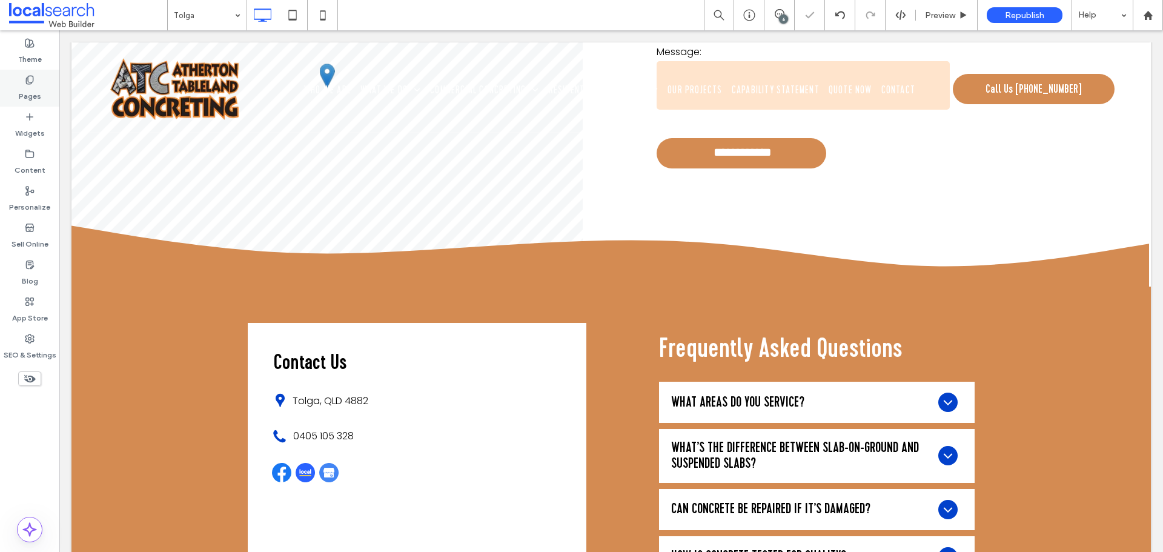
click at [38, 83] on div "Pages" at bounding box center [29, 88] width 59 height 37
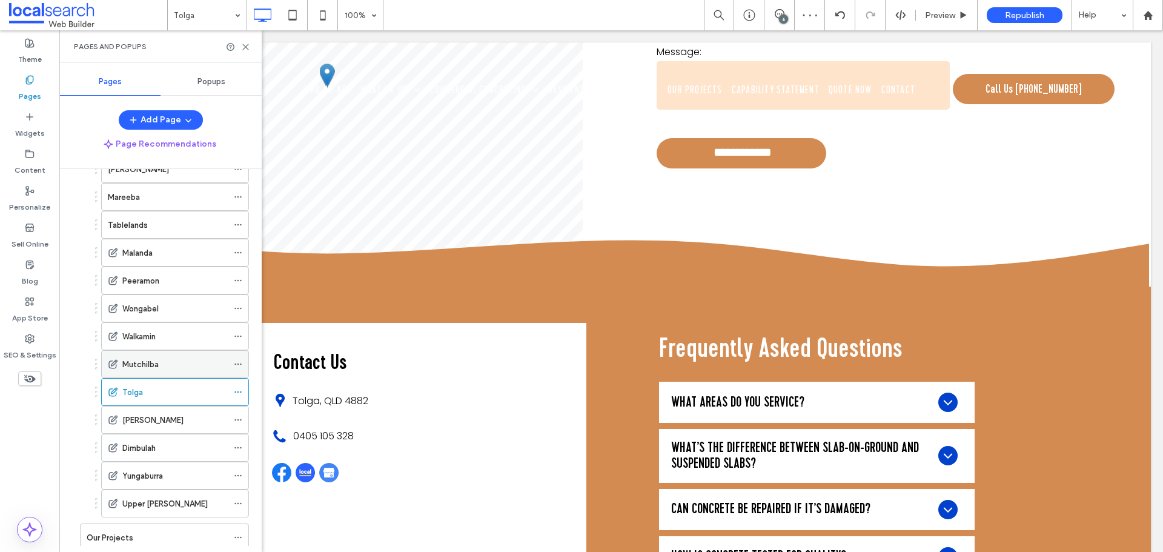
scroll to position [303, 0]
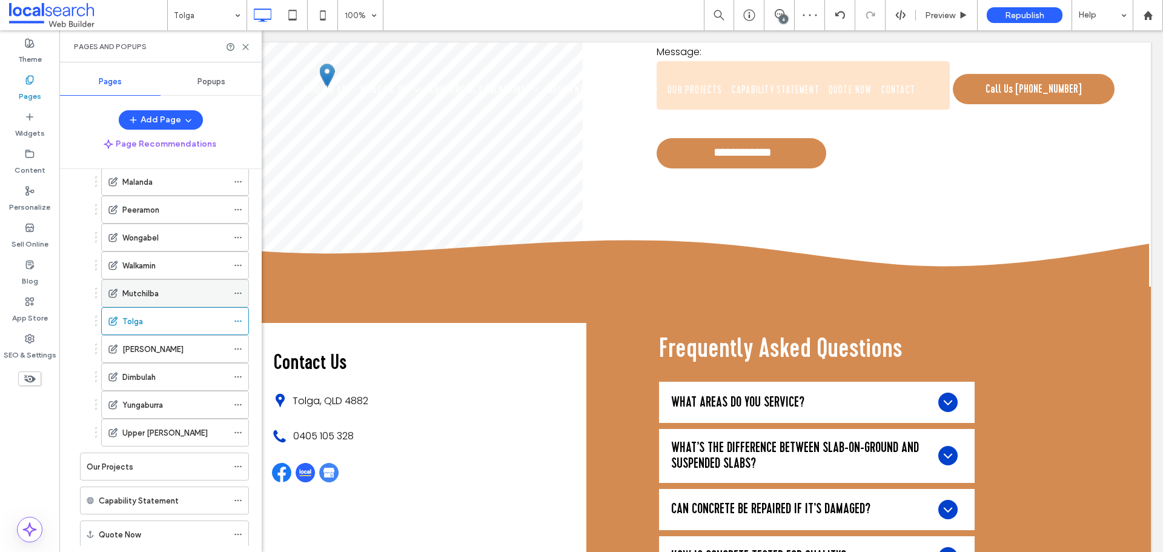
click at [144, 292] on label "Mutchilba" at bounding box center [140, 293] width 36 height 21
click at [244, 46] on icon at bounding box center [245, 46] width 9 height 9
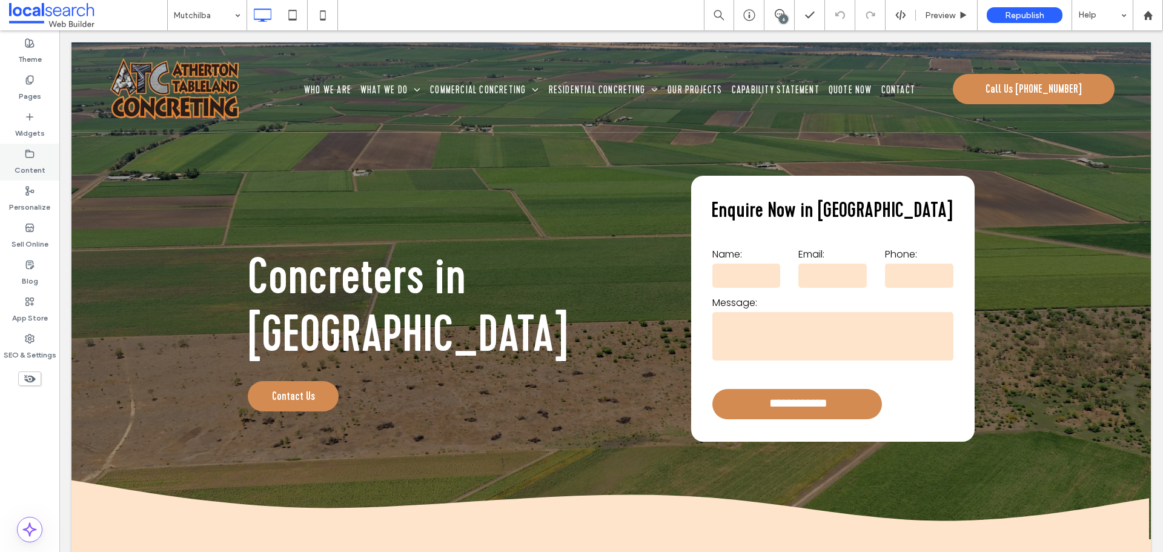
click at [19, 148] on div "Content" at bounding box center [29, 162] width 59 height 37
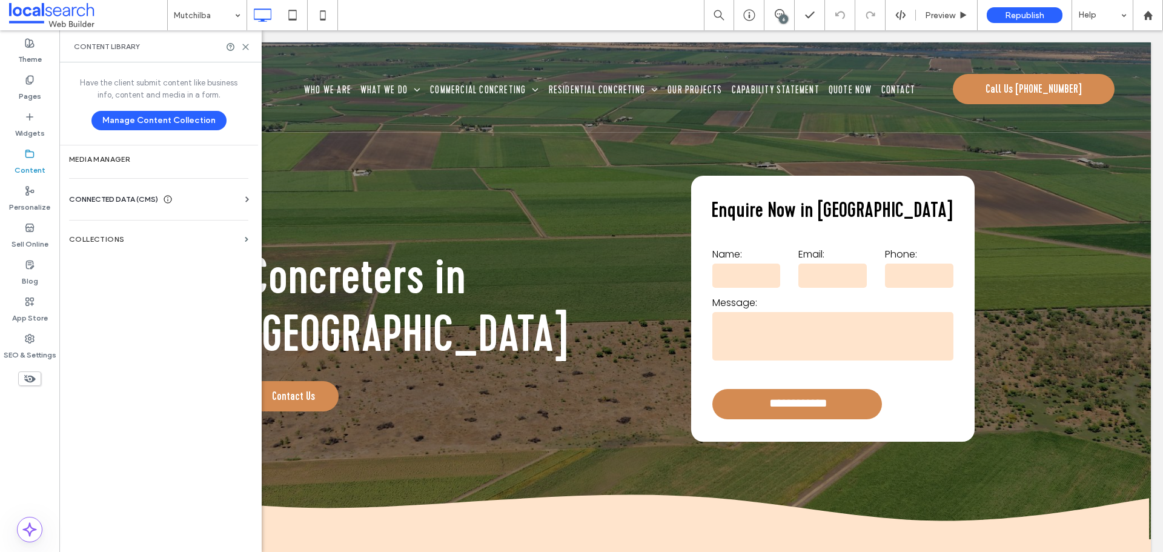
click at [87, 198] on span "CONNECTED DATA (CMS)" at bounding box center [113, 199] width 89 height 12
click at [108, 225] on label "Business Info" at bounding box center [161, 229] width 165 height 8
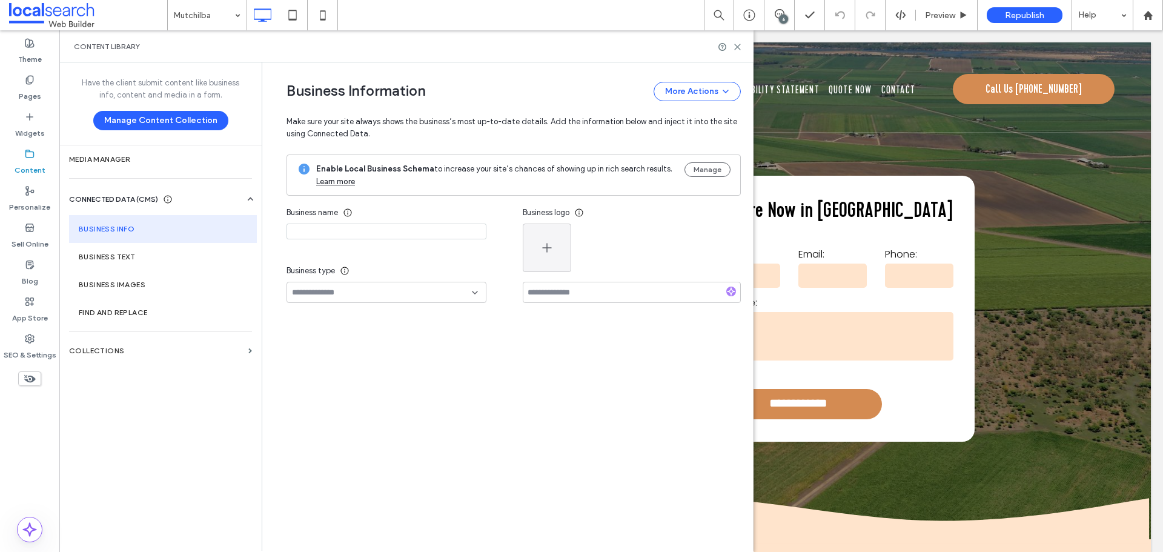
type input "**********"
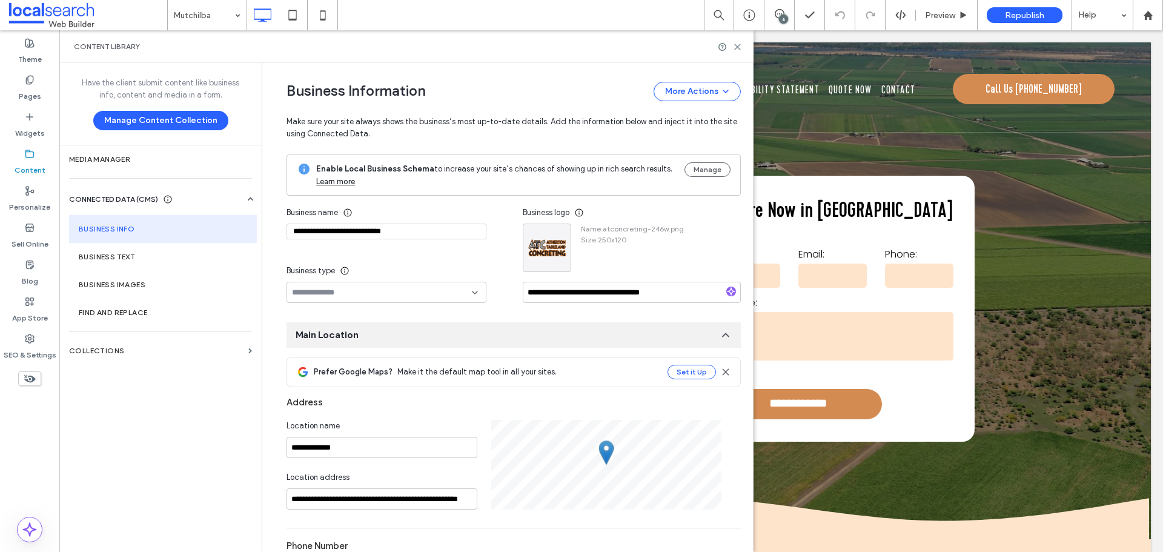
scroll to position [369, 0]
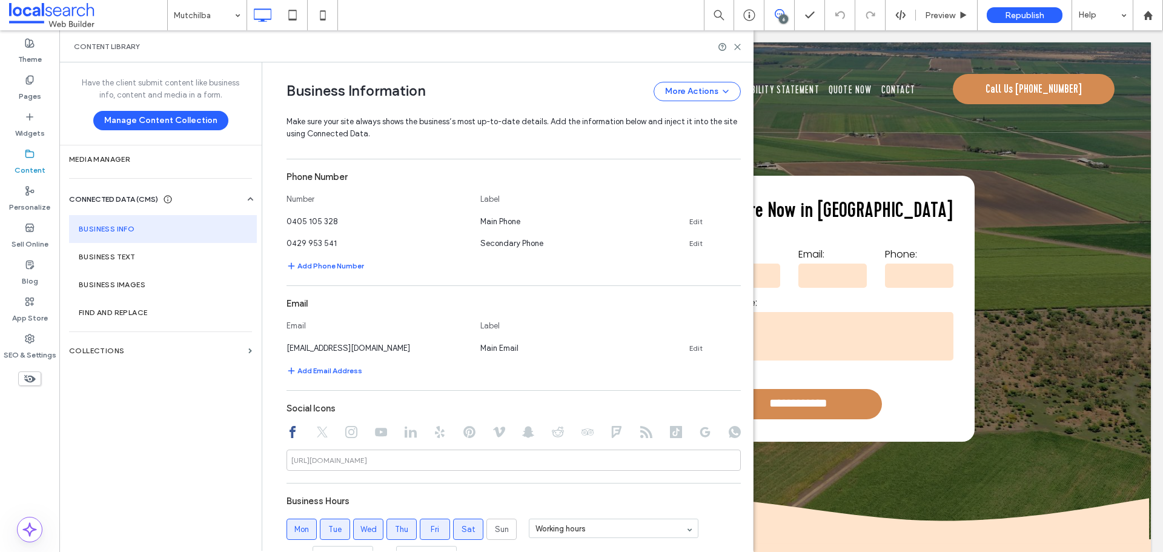
click at [776, 13] on icon at bounding box center [780, 14] width 10 height 10
click at [1149, 141] on use at bounding box center [1151, 141] width 10 height 10
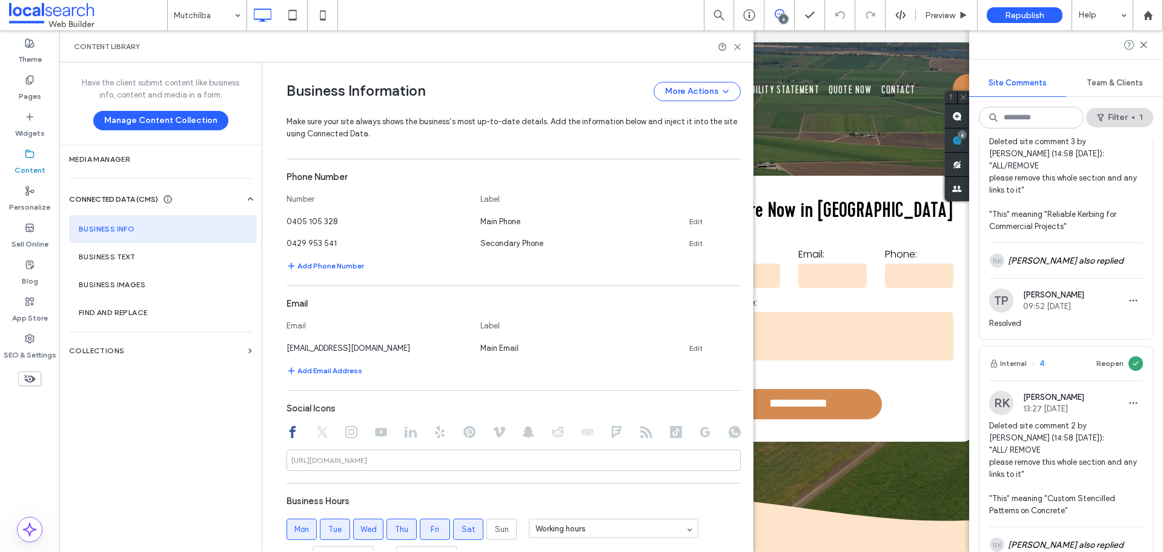
scroll to position [0, 0]
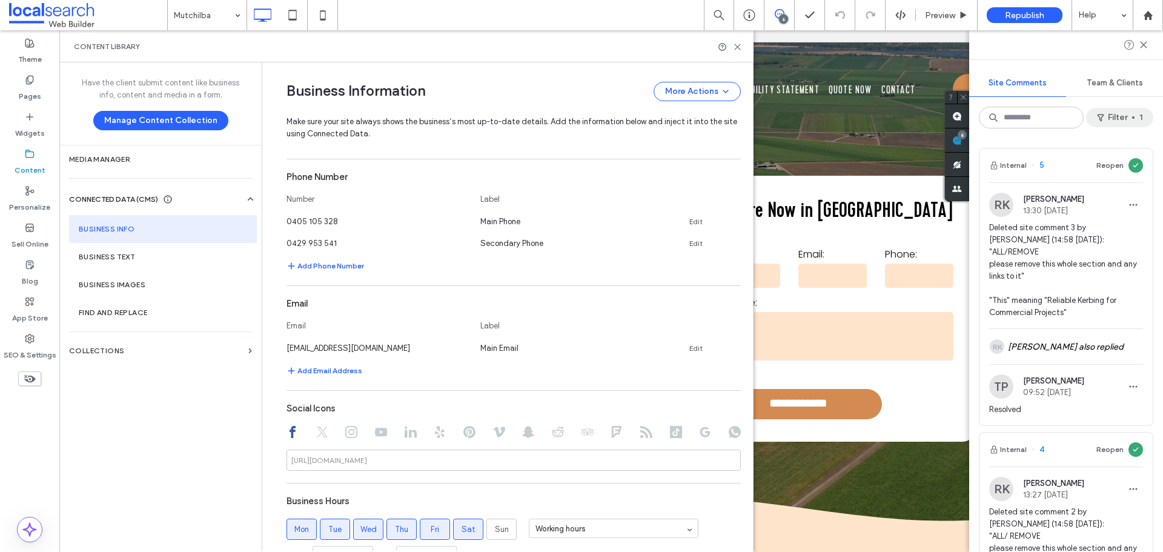
click at [1132, 115] on button "Filter 1" at bounding box center [1119, 117] width 67 height 19
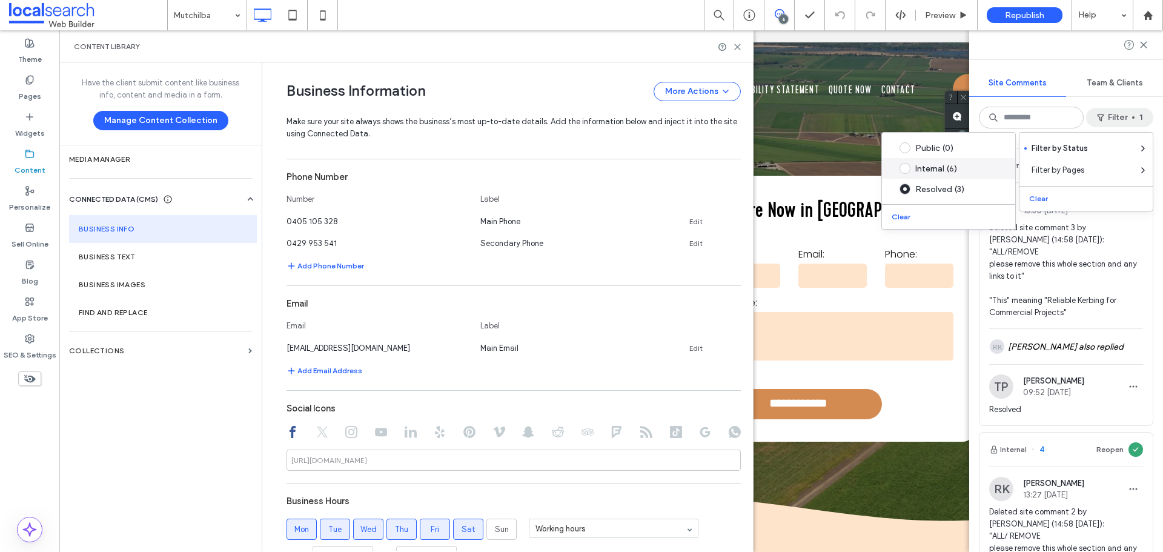
click at [950, 168] on div "Internal (6)" at bounding box center [958, 169] width 85 height 10
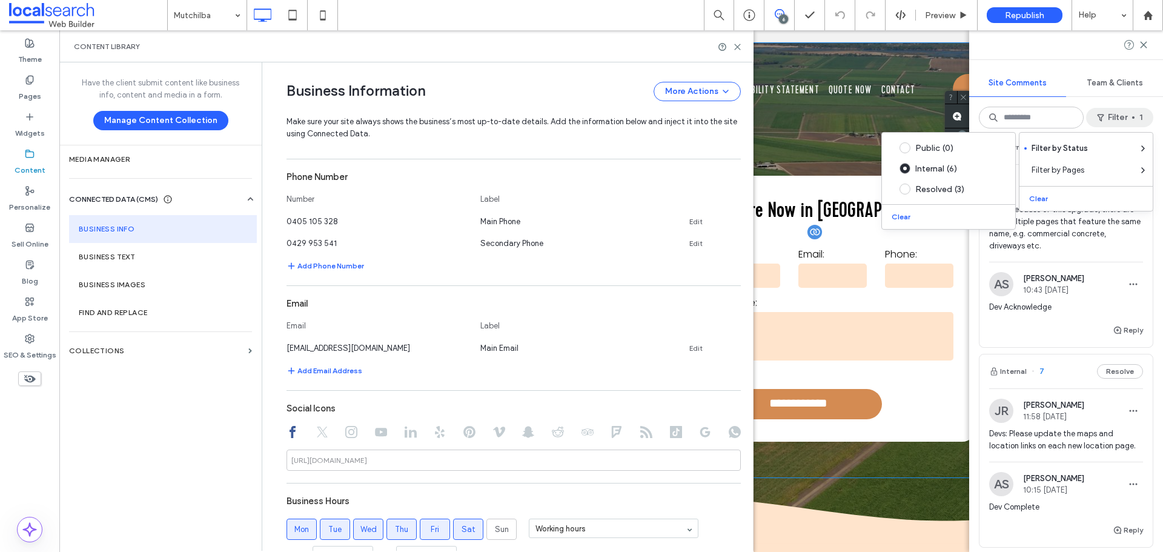
scroll to position [900, 0]
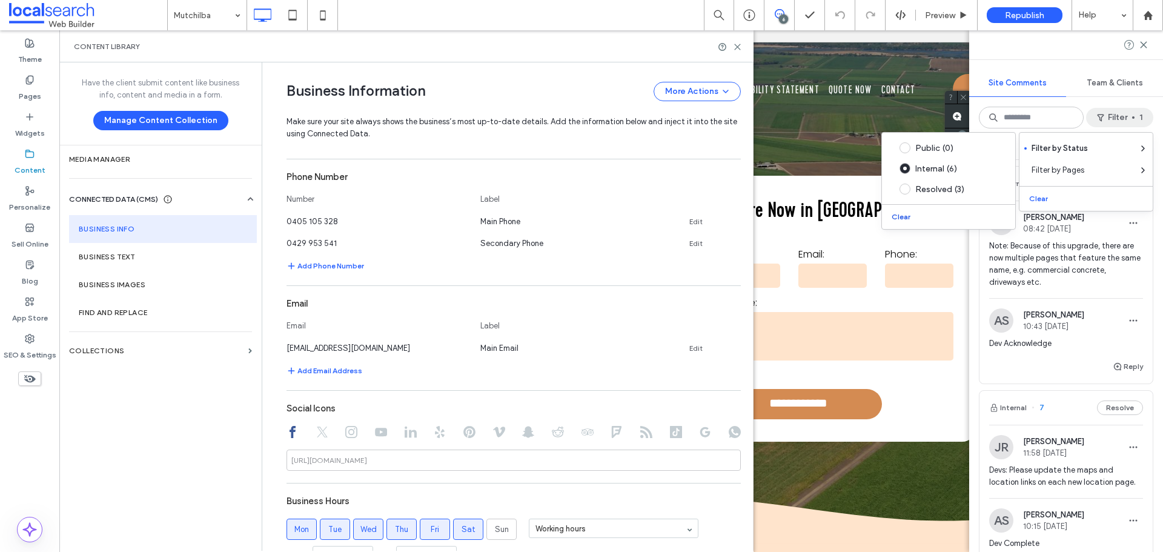
click at [910, 211] on button "Clear" at bounding box center [902, 217] width 31 height 15
click at [1113, 116] on use "button" at bounding box center [1114, 118] width 7 height 7
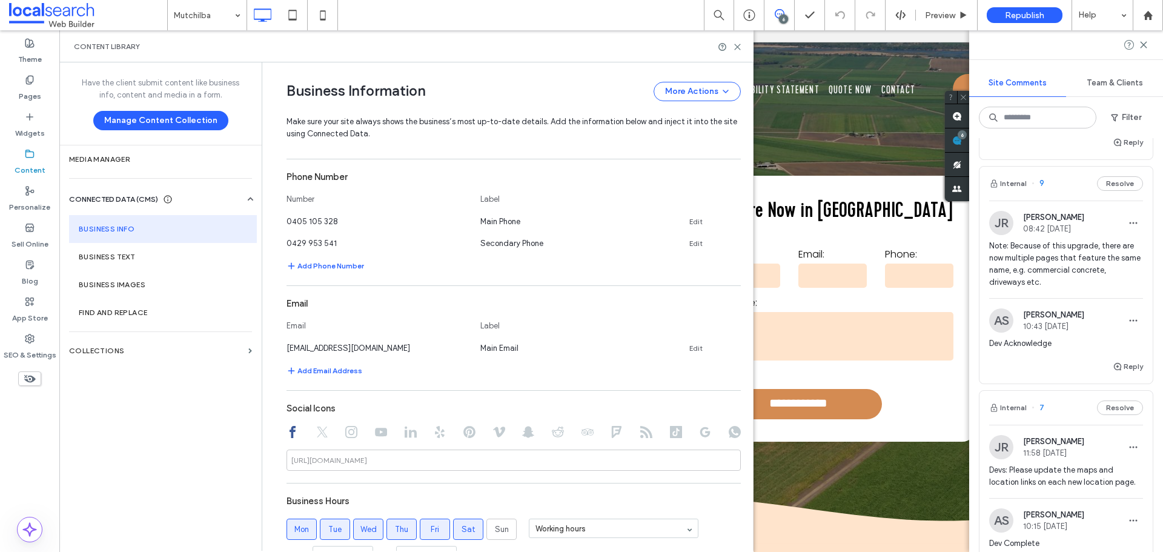
click at [1131, 95] on div "Team & Clients" at bounding box center [1114, 83] width 97 height 27
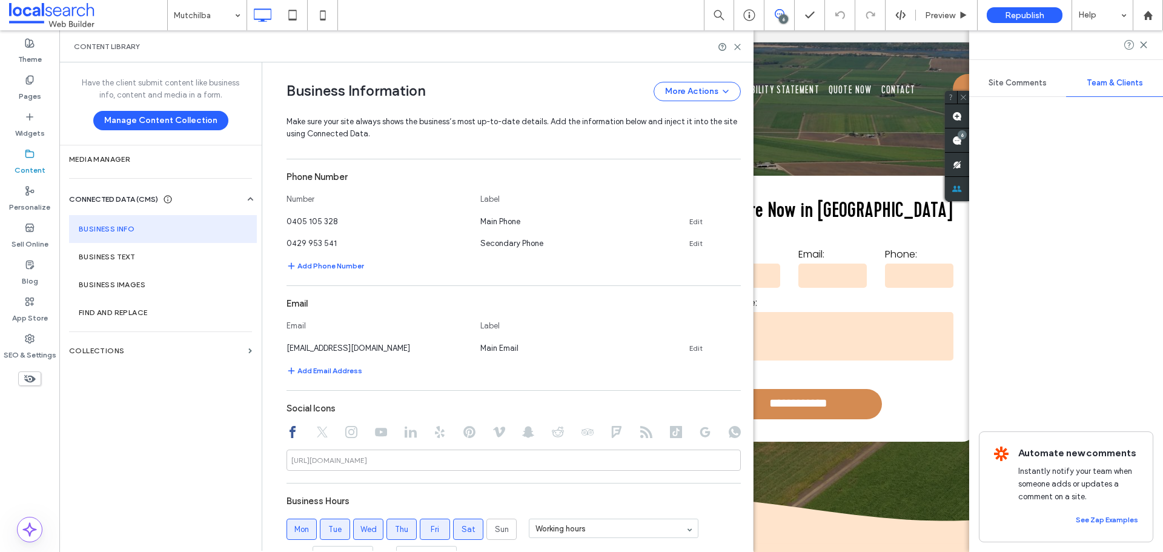
scroll to position [0, 0]
click at [1036, 73] on div "Site Comments" at bounding box center [1018, 83] width 97 height 27
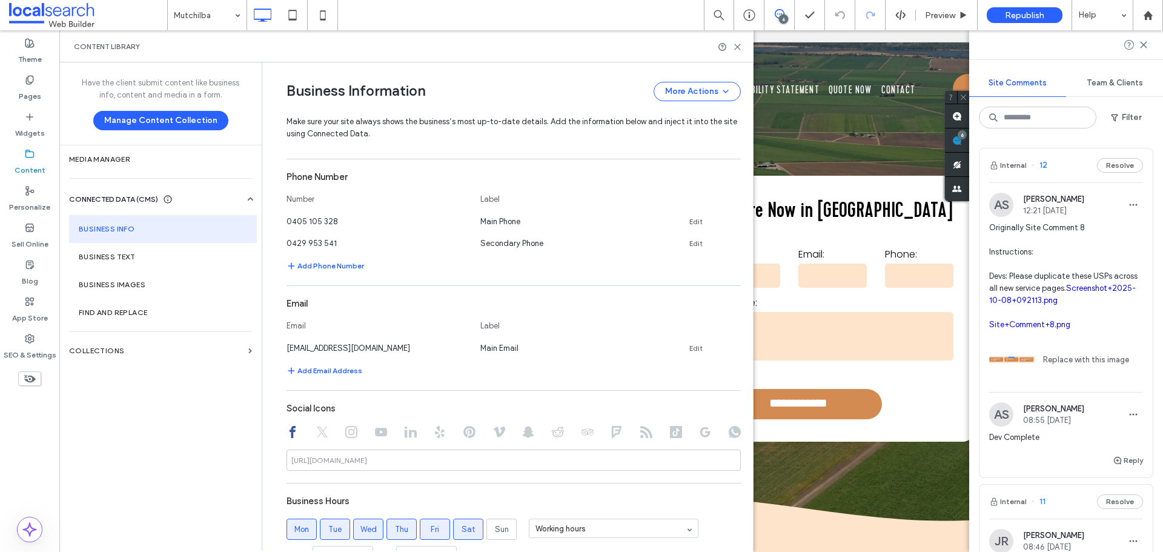
drag, startPoint x: 1142, startPoint y: 45, endPoint x: 871, endPoint y: 8, distance: 274.1
click at [1142, 46] on icon at bounding box center [1144, 45] width 10 height 10
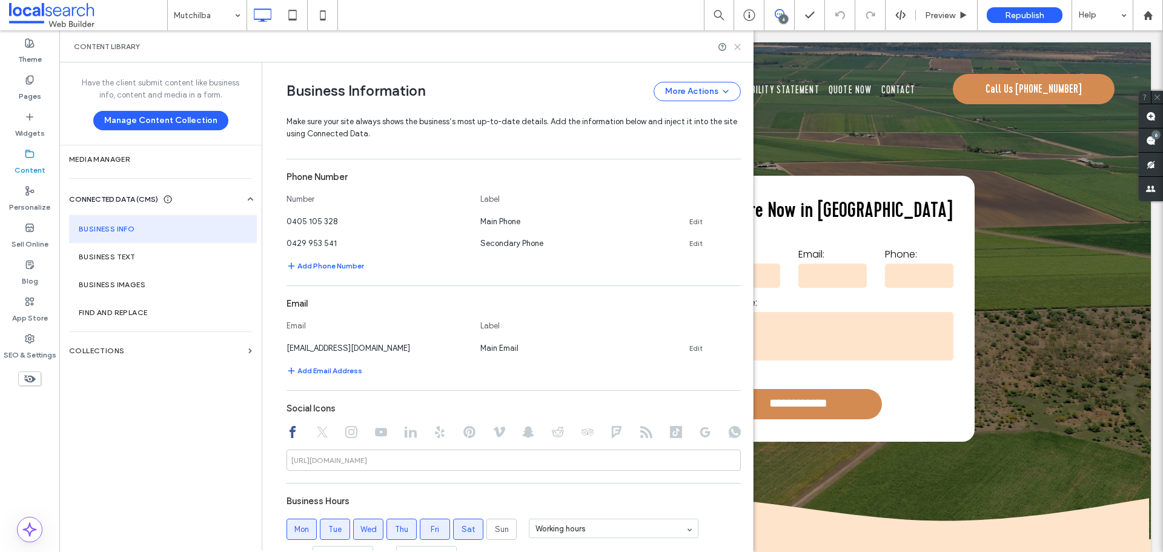
click at [737, 44] on icon at bounding box center [737, 46] width 9 height 9
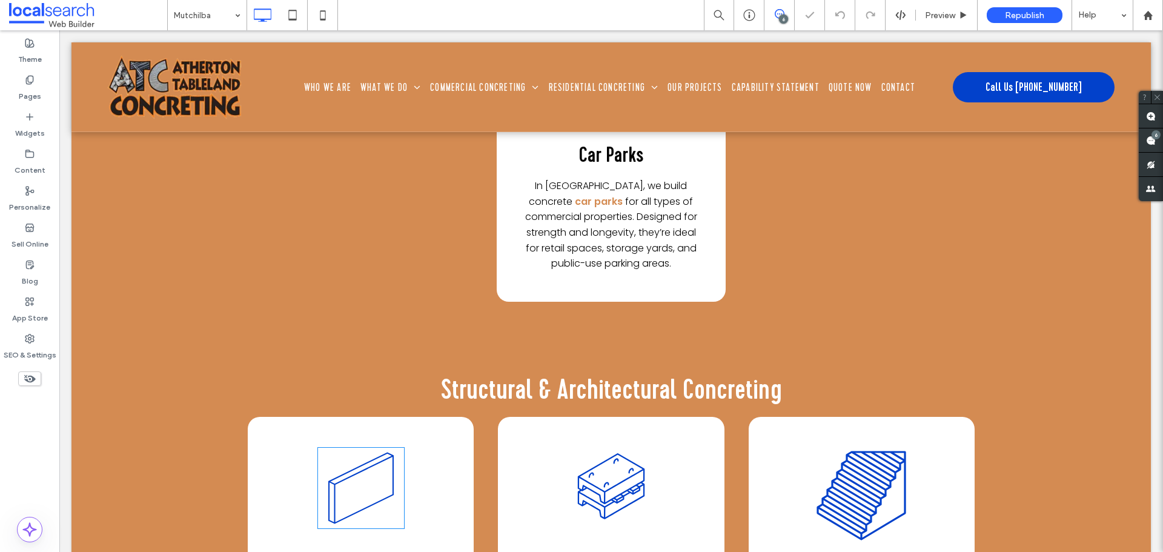
scroll to position [4060, 0]
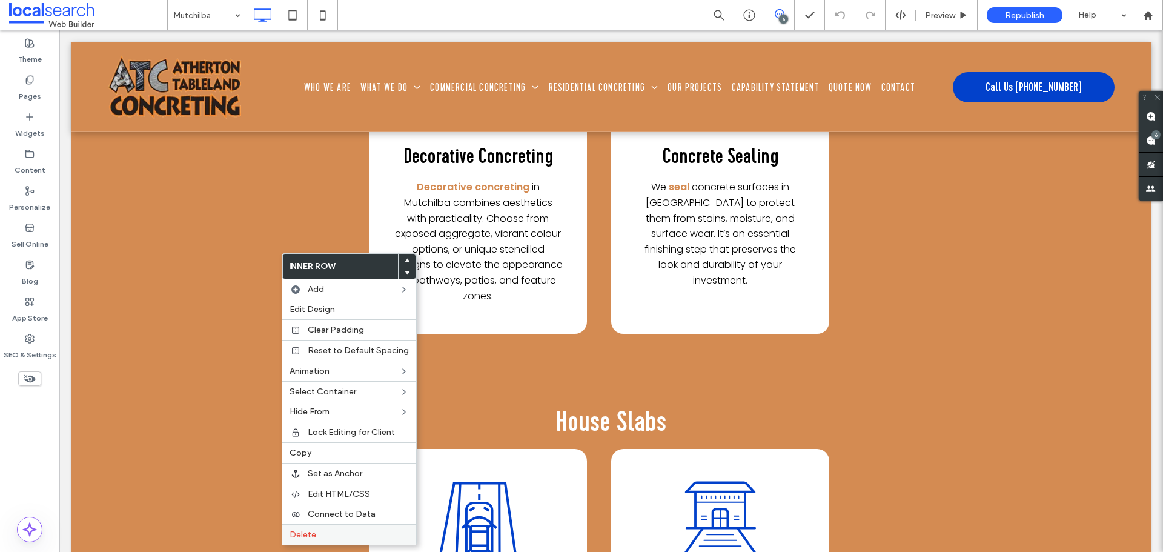
click at [314, 527] on div "Delete" at bounding box center [349, 534] width 134 height 21
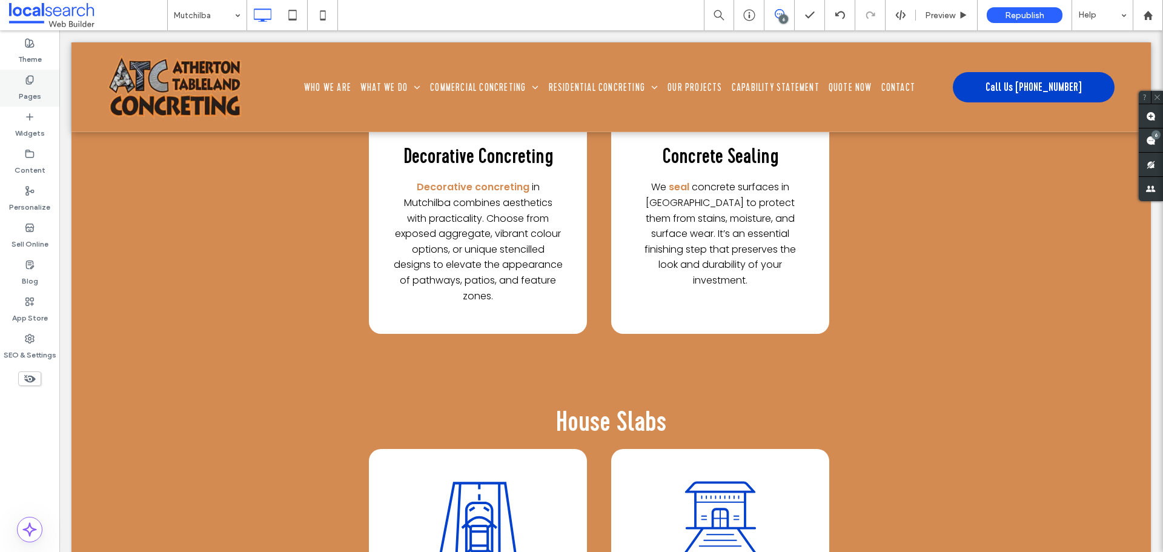
click at [22, 80] on div "Pages" at bounding box center [29, 88] width 59 height 37
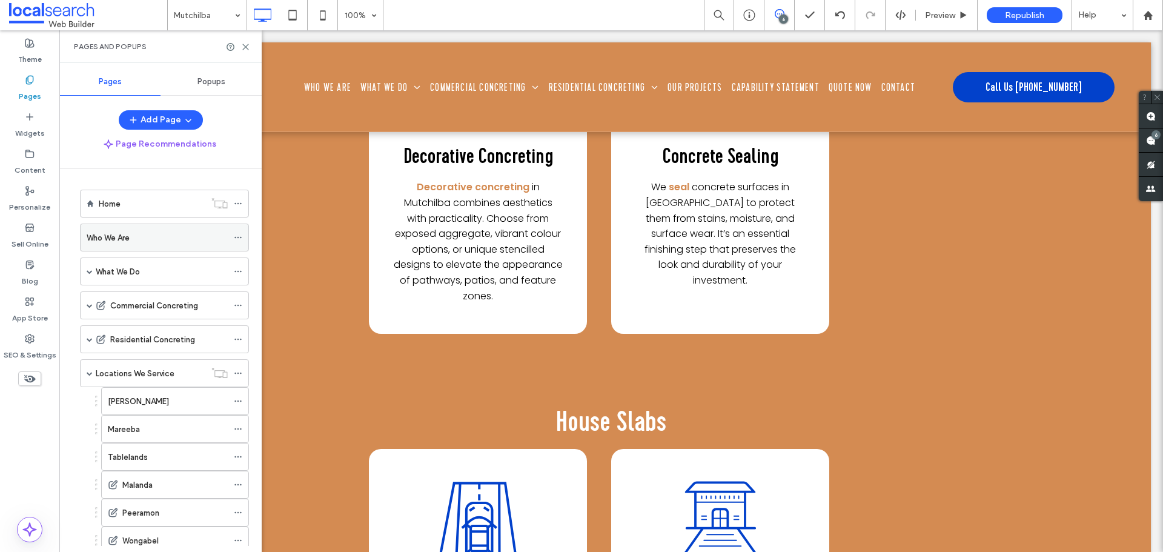
scroll to position [182, 0]
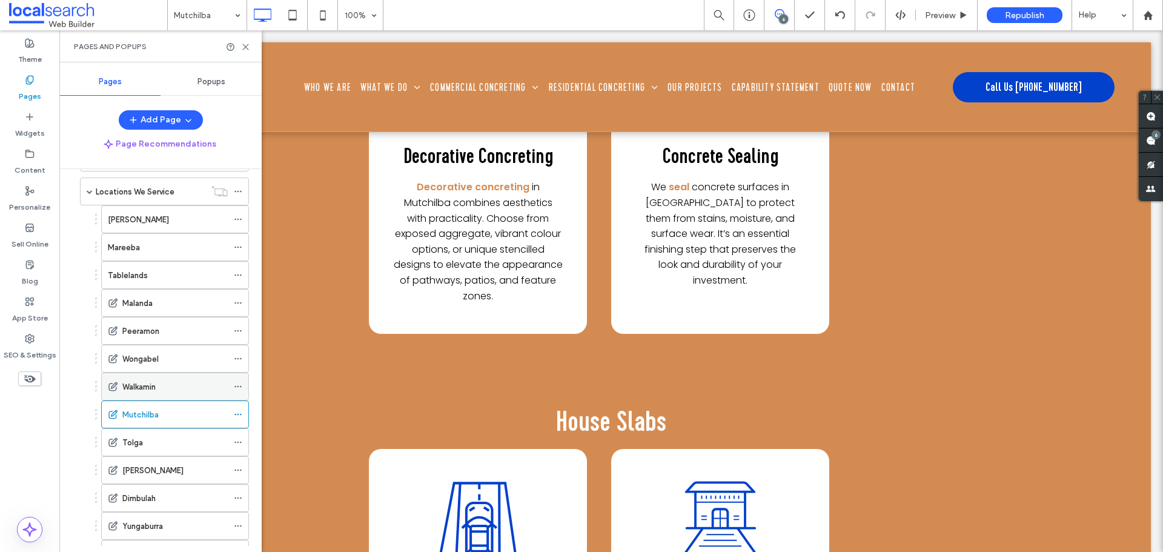
click at [127, 384] on label "Walkamin" at bounding box center [138, 386] width 33 height 21
click at [243, 48] on icon at bounding box center [245, 46] width 9 height 9
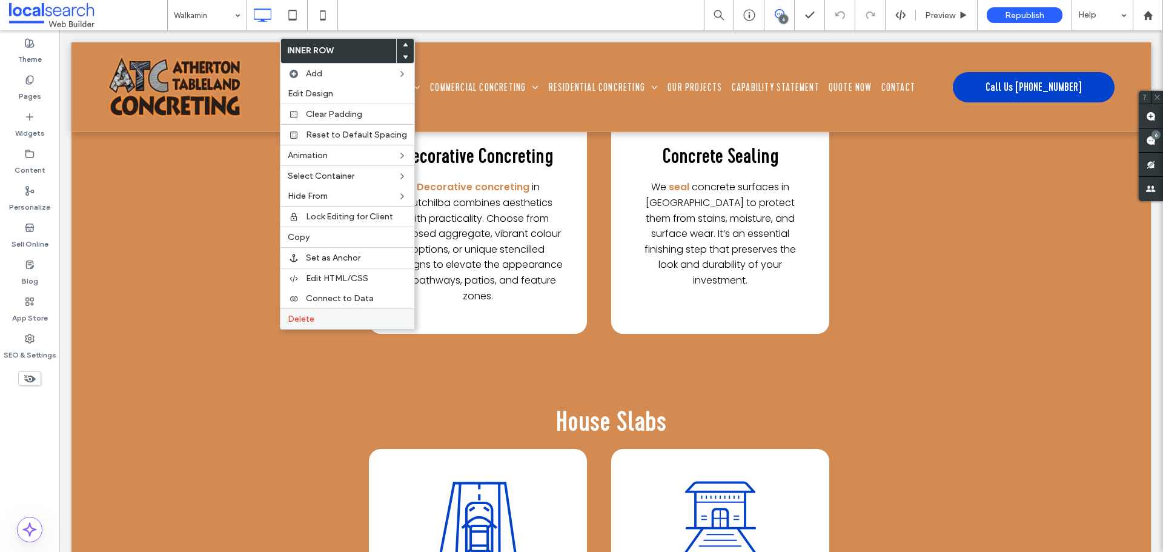
click at [299, 321] on span "Delete" at bounding box center [301, 319] width 27 height 10
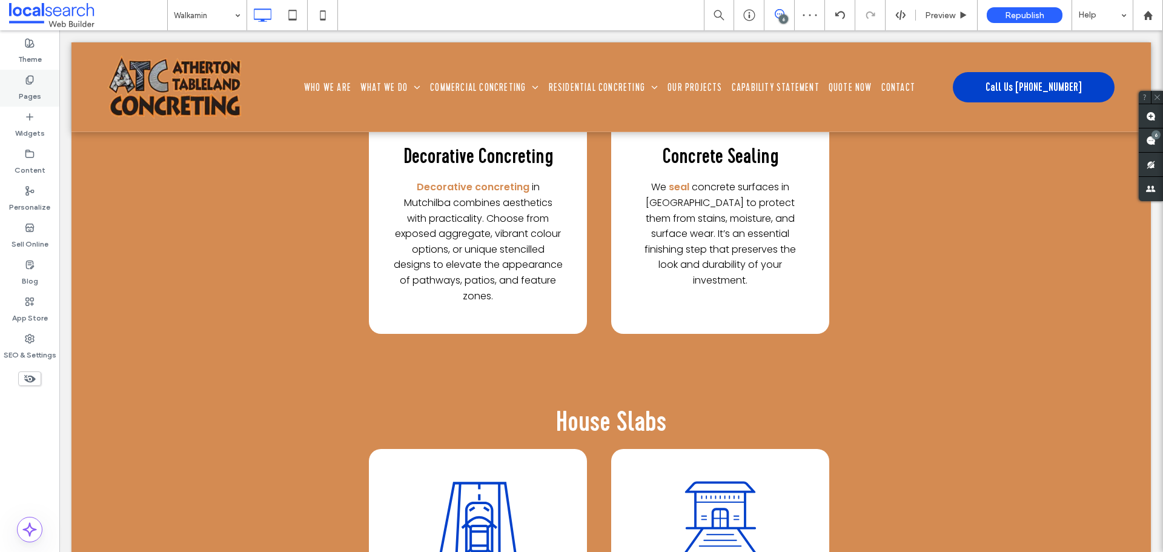
click at [27, 89] on label "Pages" at bounding box center [30, 93] width 22 height 17
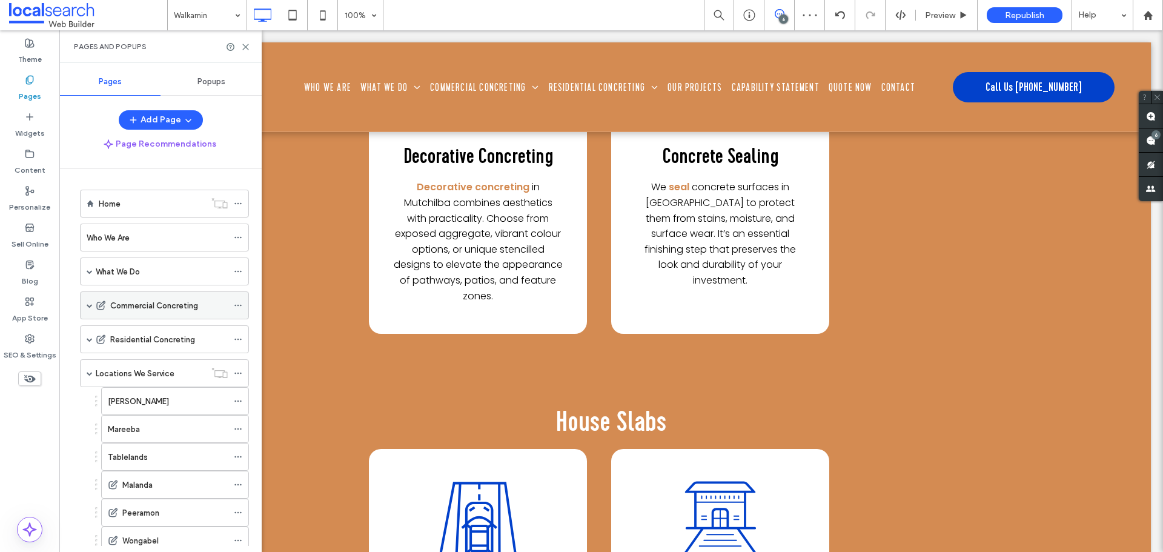
scroll to position [61, 0]
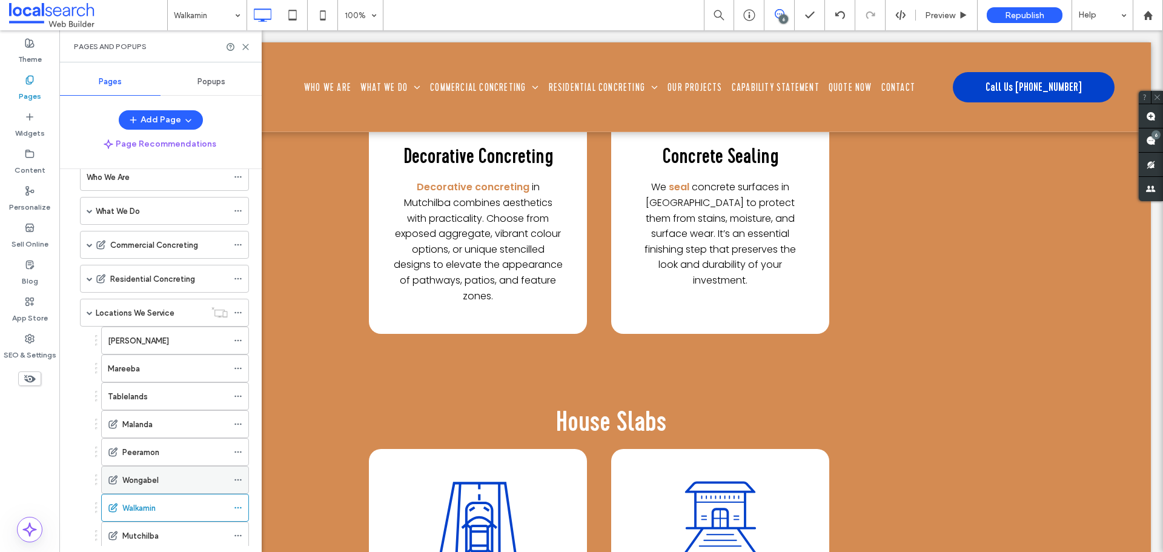
click at [158, 480] on label "Wongabel" at bounding box center [140, 480] width 36 height 21
click at [248, 47] on icon at bounding box center [245, 46] width 9 height 9
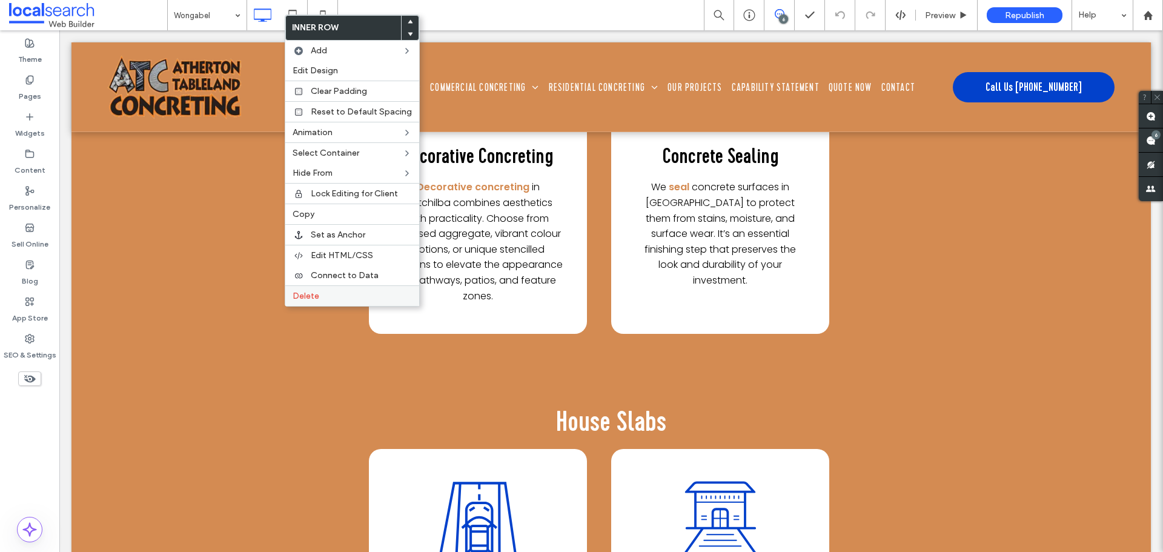
click at [311, 293] on span "Delete" at bounding box center [306, 296] width 27 height 10
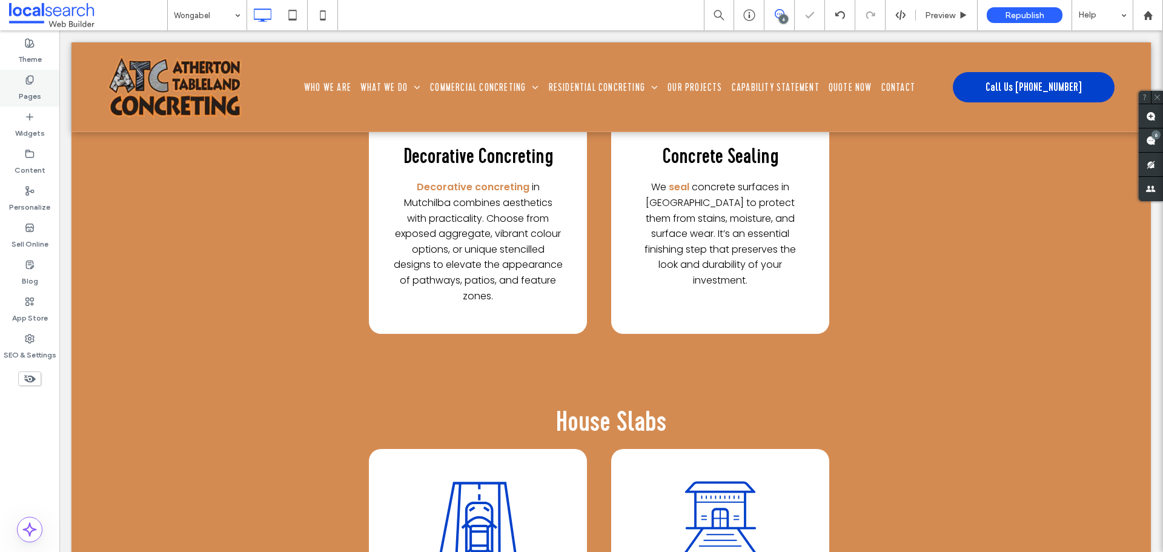
click at [33, 82] on use at bounding box center [29, 80] width 7 height 8
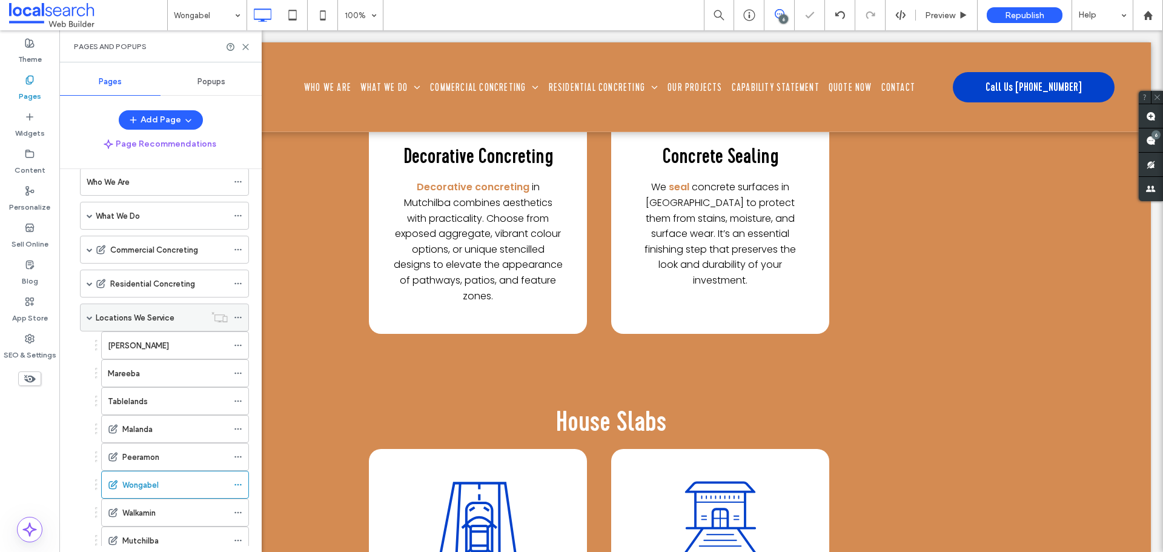
scroll to position [121, 0]
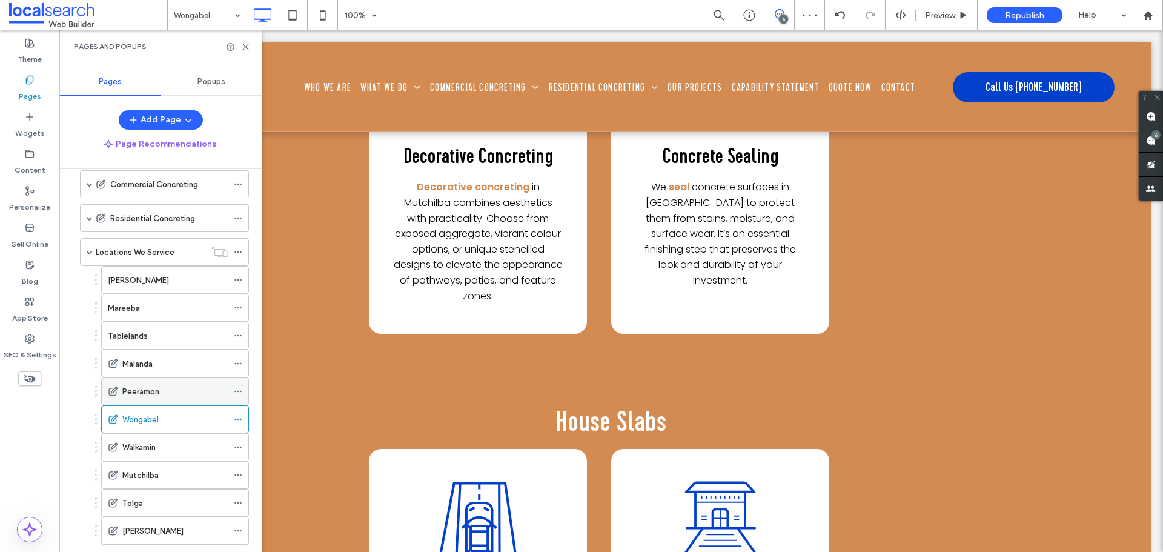
click at [143, 390] on label "Peeramon" at bounding box center [140, 391] width 37 height 21
click at [246, 47] on use at bounding box center [245, 46] width 5 height 5
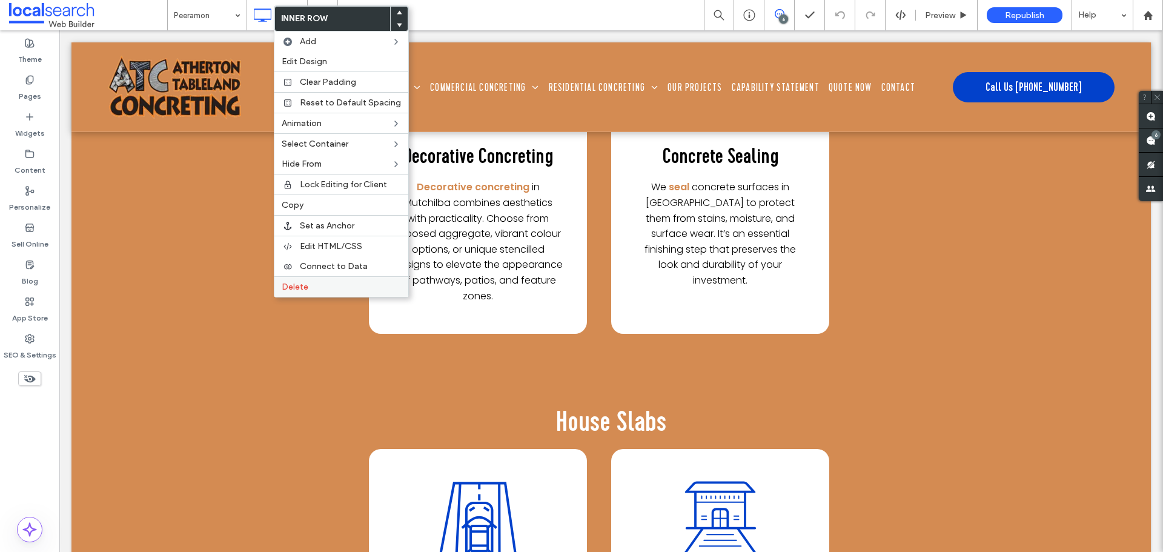
click at [328, 284] on label "Delete" at bounding box center [341, 287] width 119 height 10
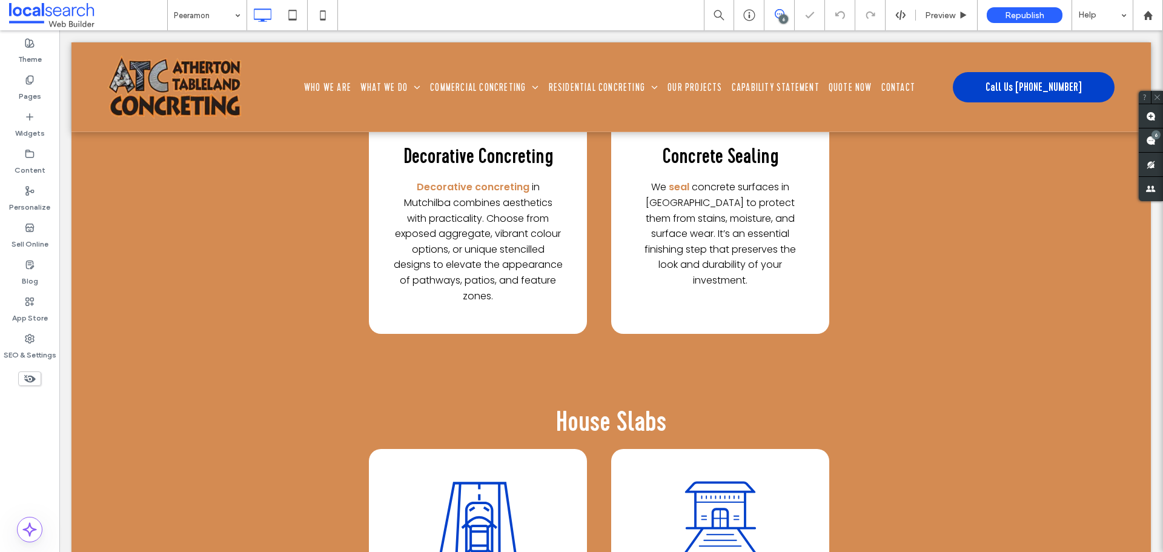
click at [44, 90] on div at bounding box center [581, 276] width 1163 height 552
click at [28, 81] on icon at bounding box center [30, 80] width 10 height 10
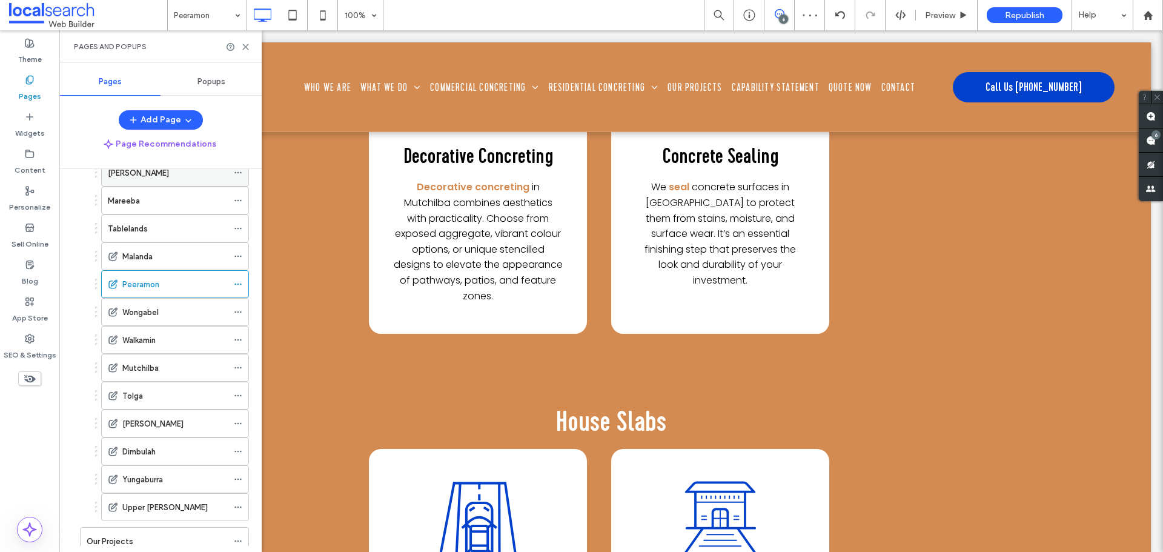
scroll to position [61, 0]
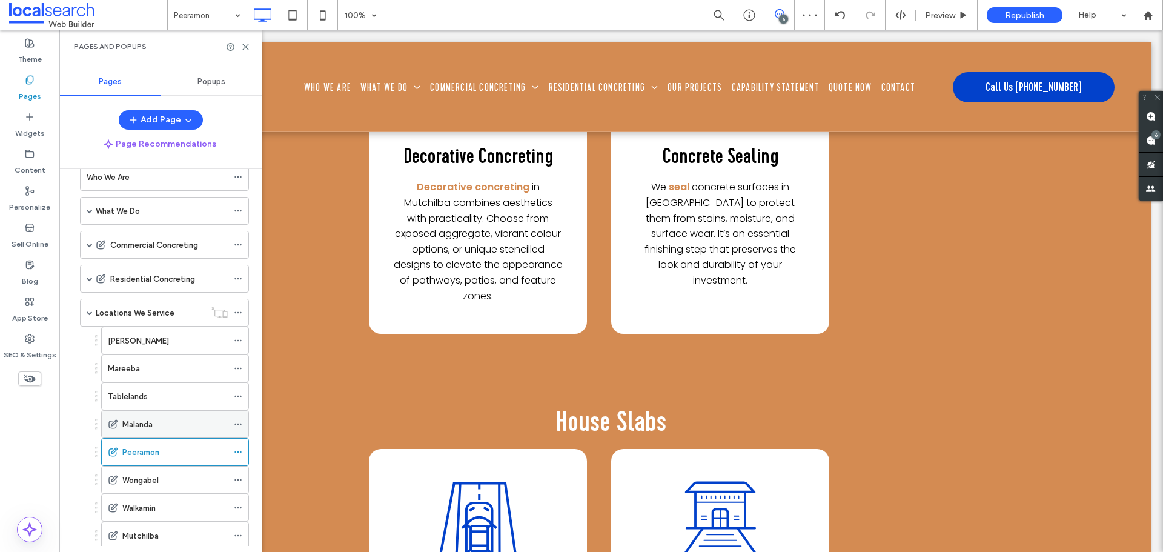
click at [137, 420] on label "Malanda" at bounding box center [137, 424] width 30 height 21
click at [244, 45] on use at bounding box center [245, 46] width 5 height 5
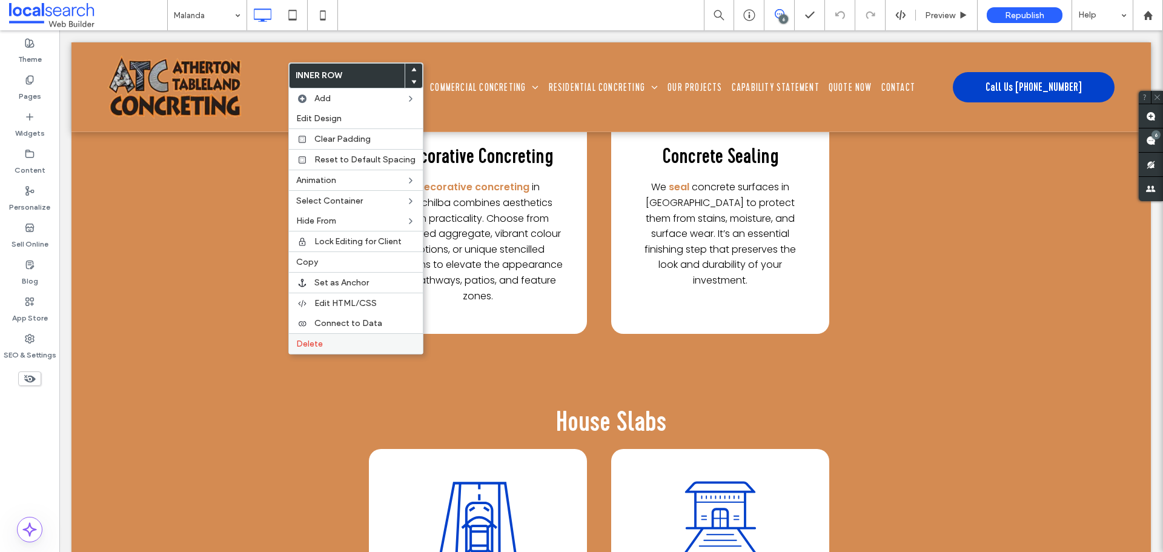
click at [310, 348] on span "Delete" at bounding box center [309, 344] width 27 height 10
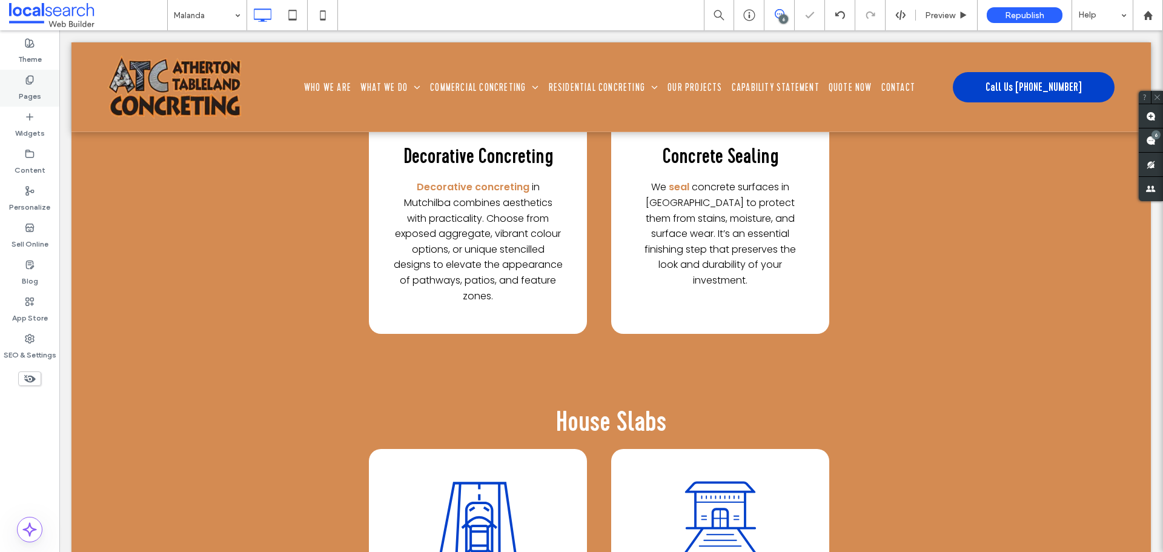
click at [43, 99] on div "Pages" at bounding box center [29, 88] width 59 height 37
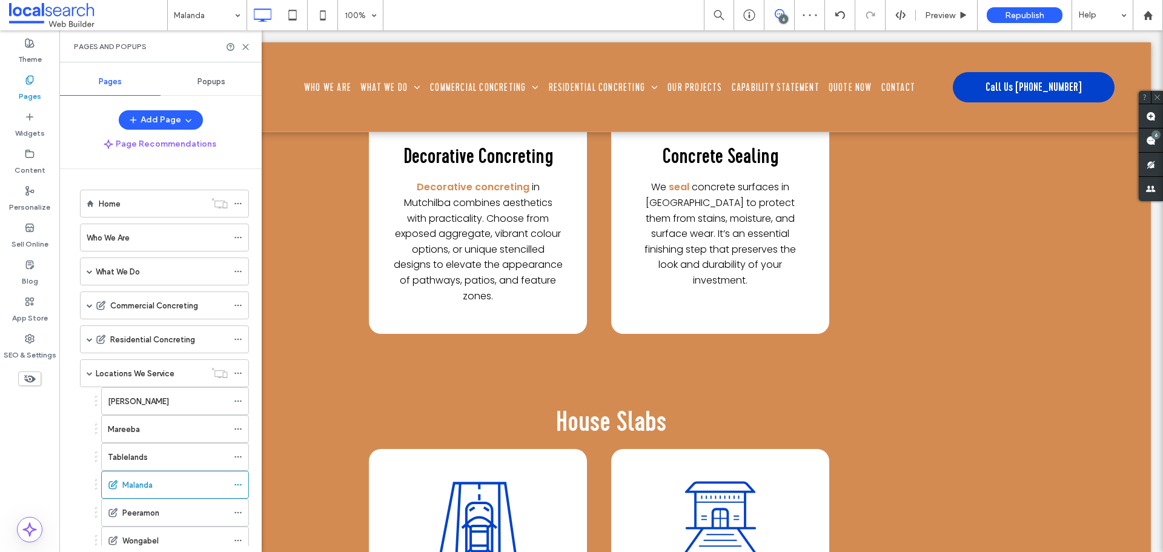
click at [140, 447] on div "Tablelands" at bounding box center [168, 457] width 120 height 27
click at [247, 50] on icon at bounding box center [245, 46] width 9 height 9
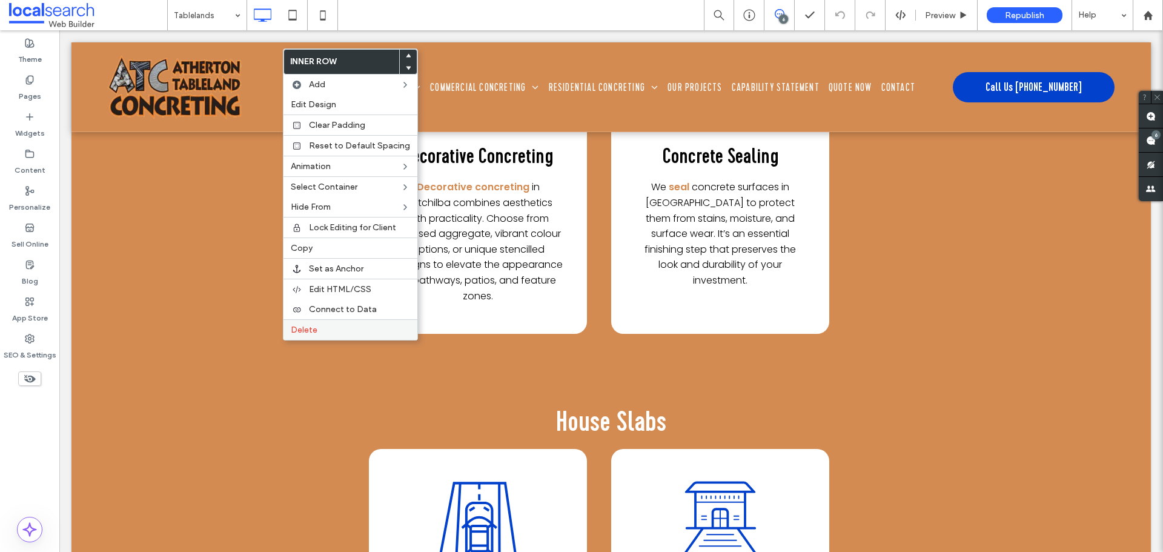
click at [300, 332] on span "Delete" at bounding box center [304, 330] width 27 height 10
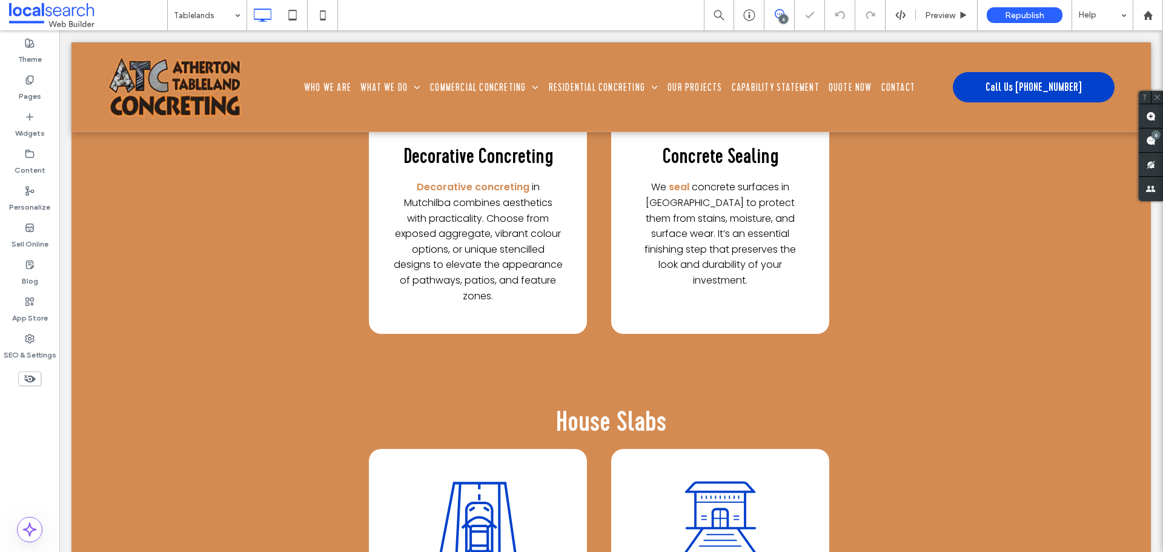
click at [30, 80] on icon at bounding box center [30, 80] width 10 height 10
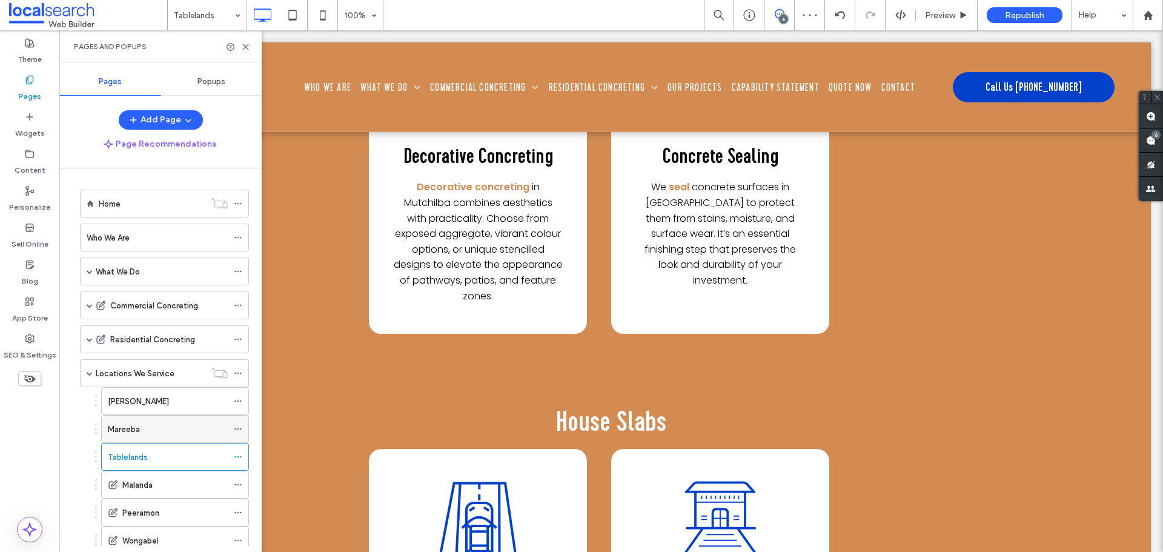
click at [131, 428] on label "Mareeba" at bounding box center [124, 429] width 32 height 21
click at [249, 48] on icon at bounding box center [245, 46] width 9 height 9
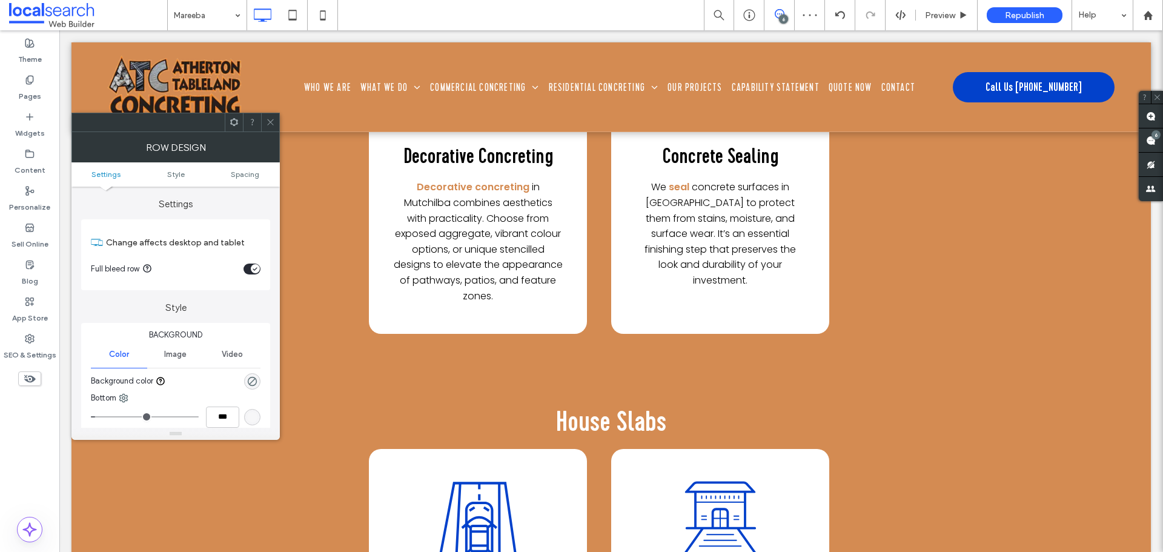
click at [268, 116] on span at bounding box center [270, 122] width 9 height 18
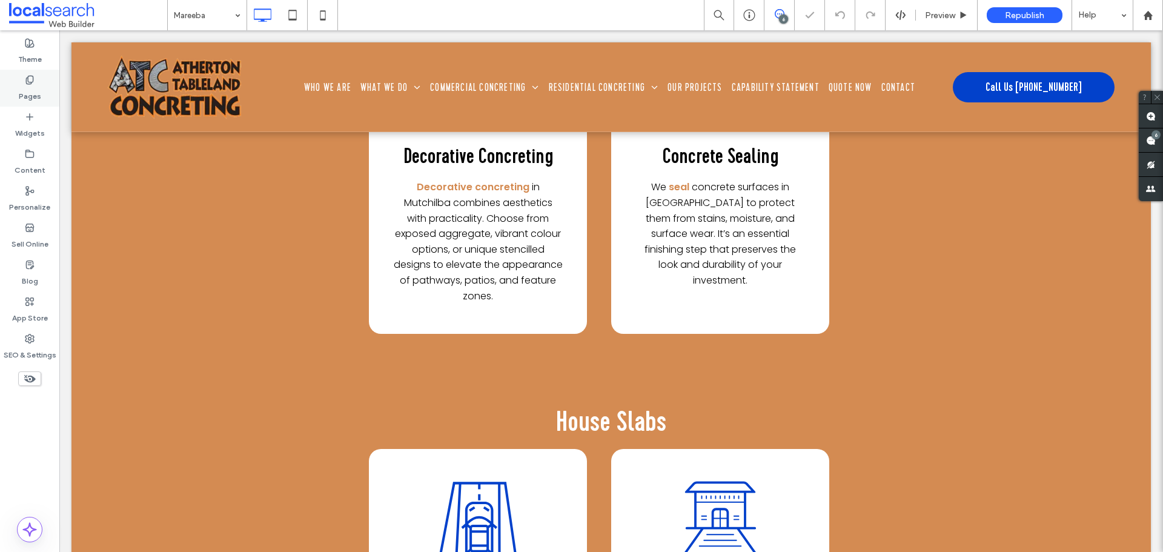
click at [29, 81] on icon at bounding box center [30, 80] width 10 height 10
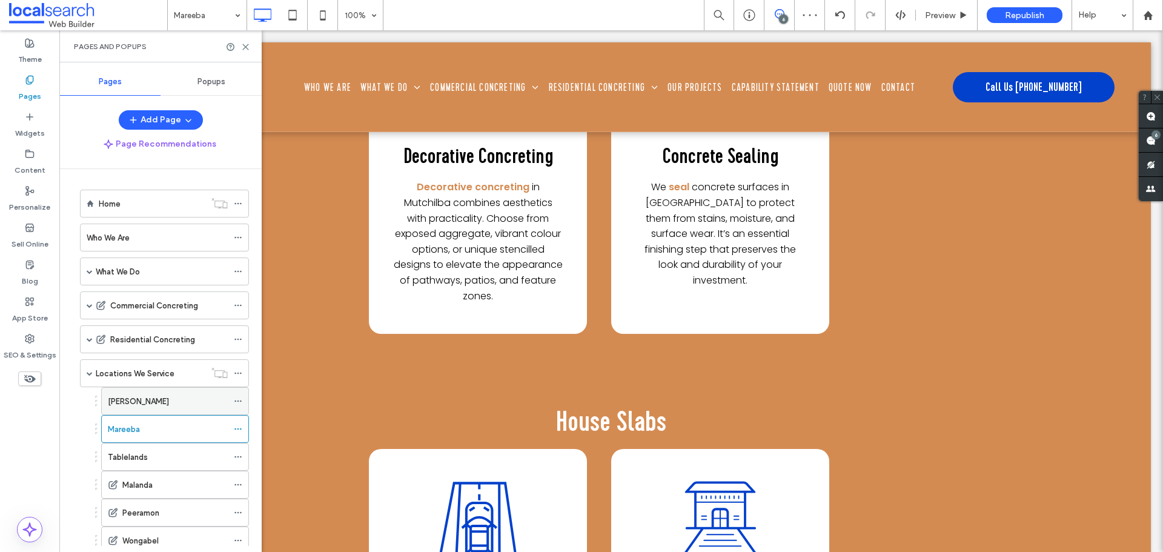
click at [155, 402] on div "[PERSON_NAME]" at bounding box center [168, 401] width 120 height 13
click at [247, 52] on div "Pages and Popups" at bounding box center [160, 46] width 202 height 32
click at [247, 47] on icon at bounding box center [245, 46] width 9 height 9
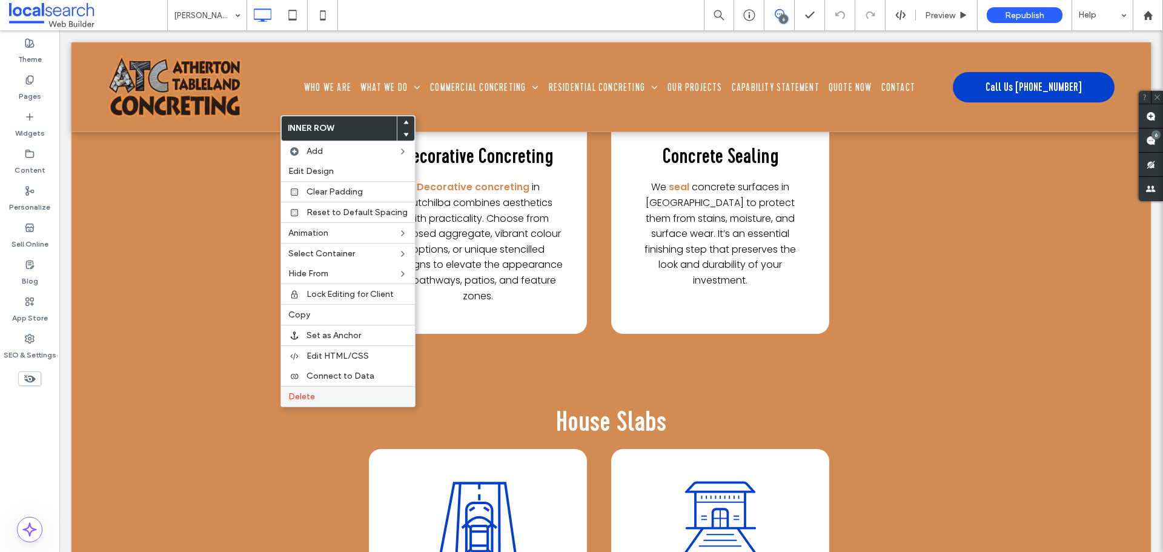
click at [295, 397] on span "Delete" at bounding box center [301, 396] width 27 height 10
